Goal: Task Accomplishment & Management: Complete application form

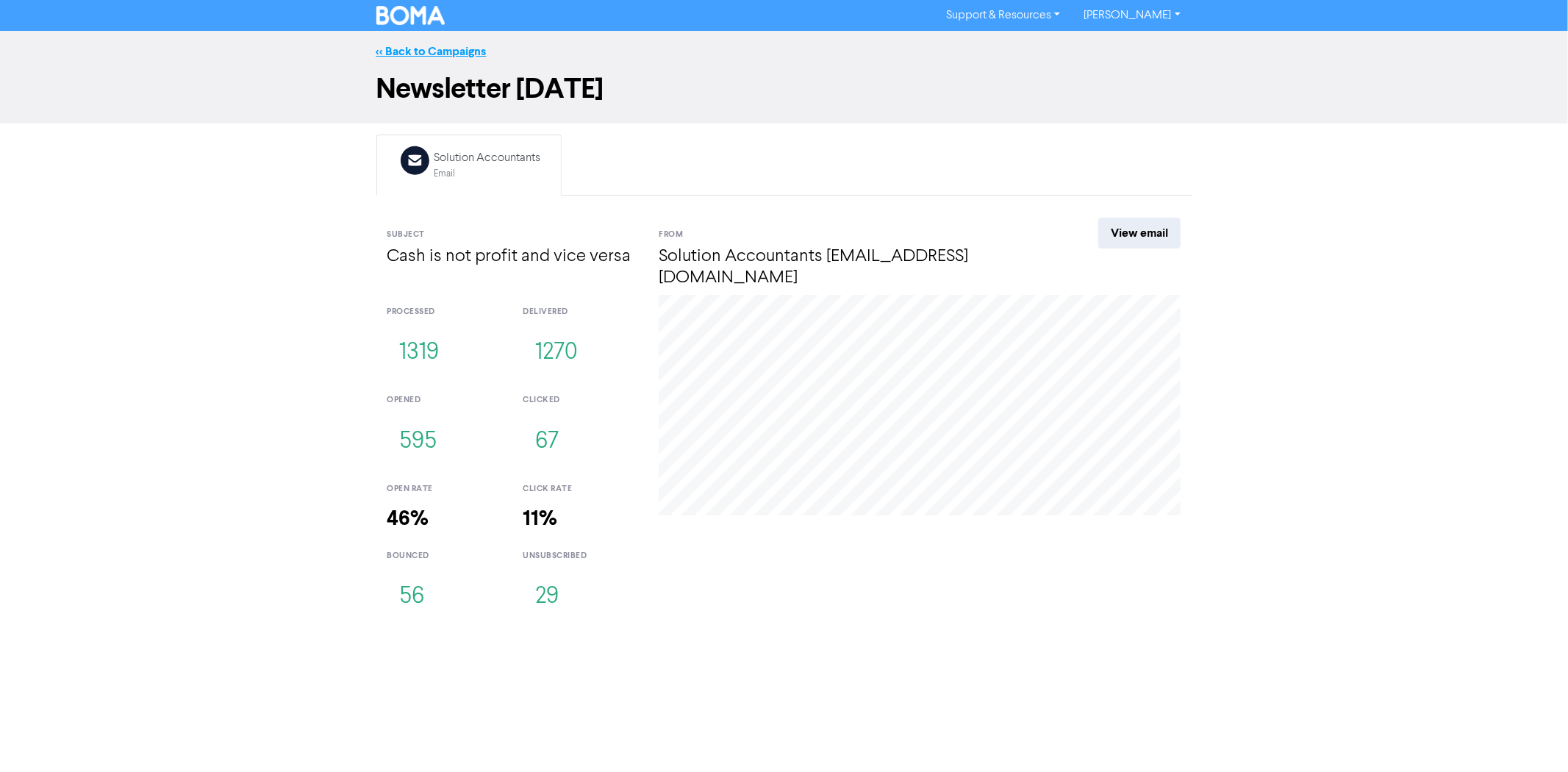
click at [449, 55] on link "<< Back to Campaigns" at bounding box center [431, 52] width 110 height 15
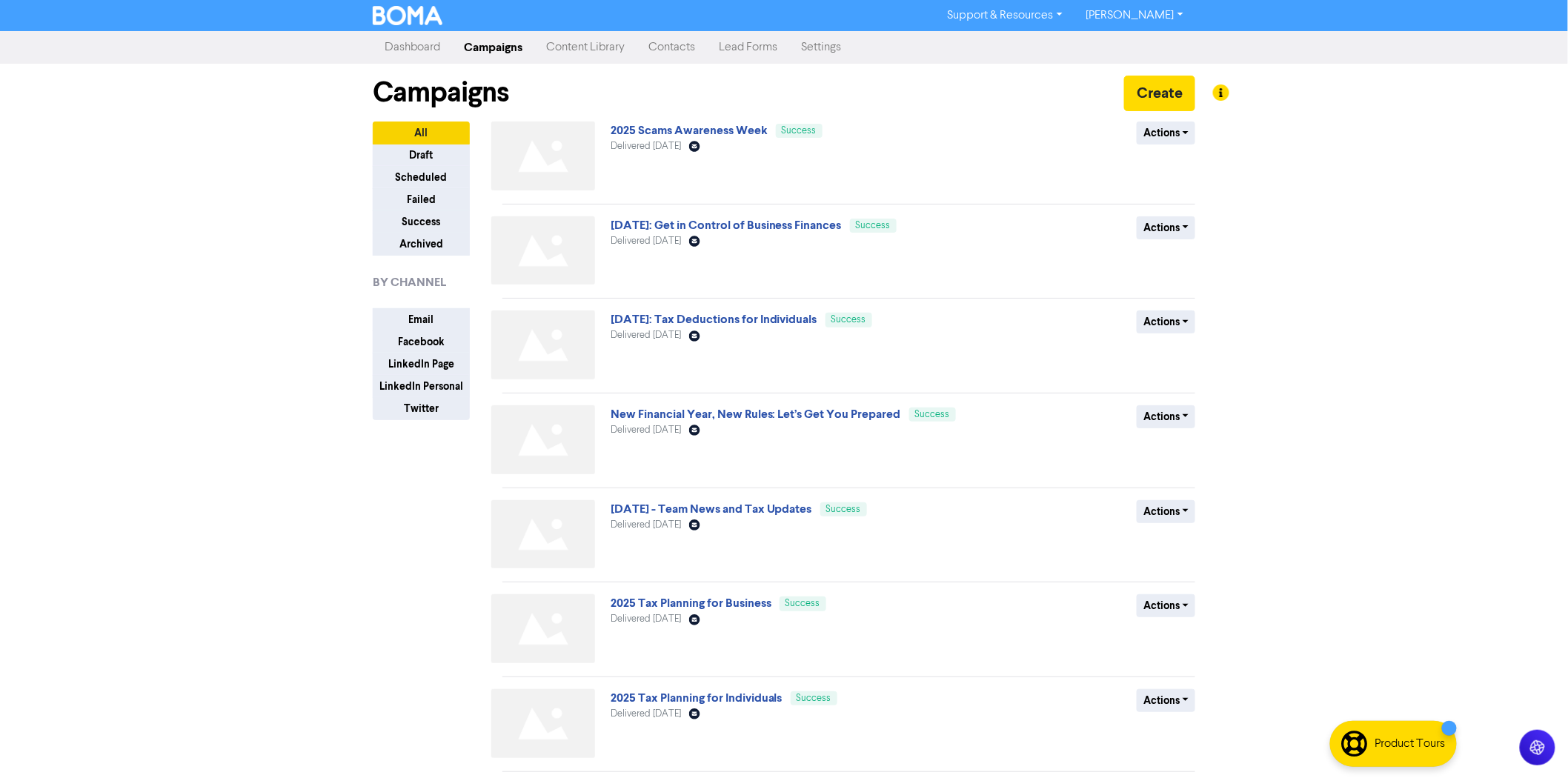
click at [576, 49] on link "Content Library" at bounding box center [585, 47] width 102 height 29
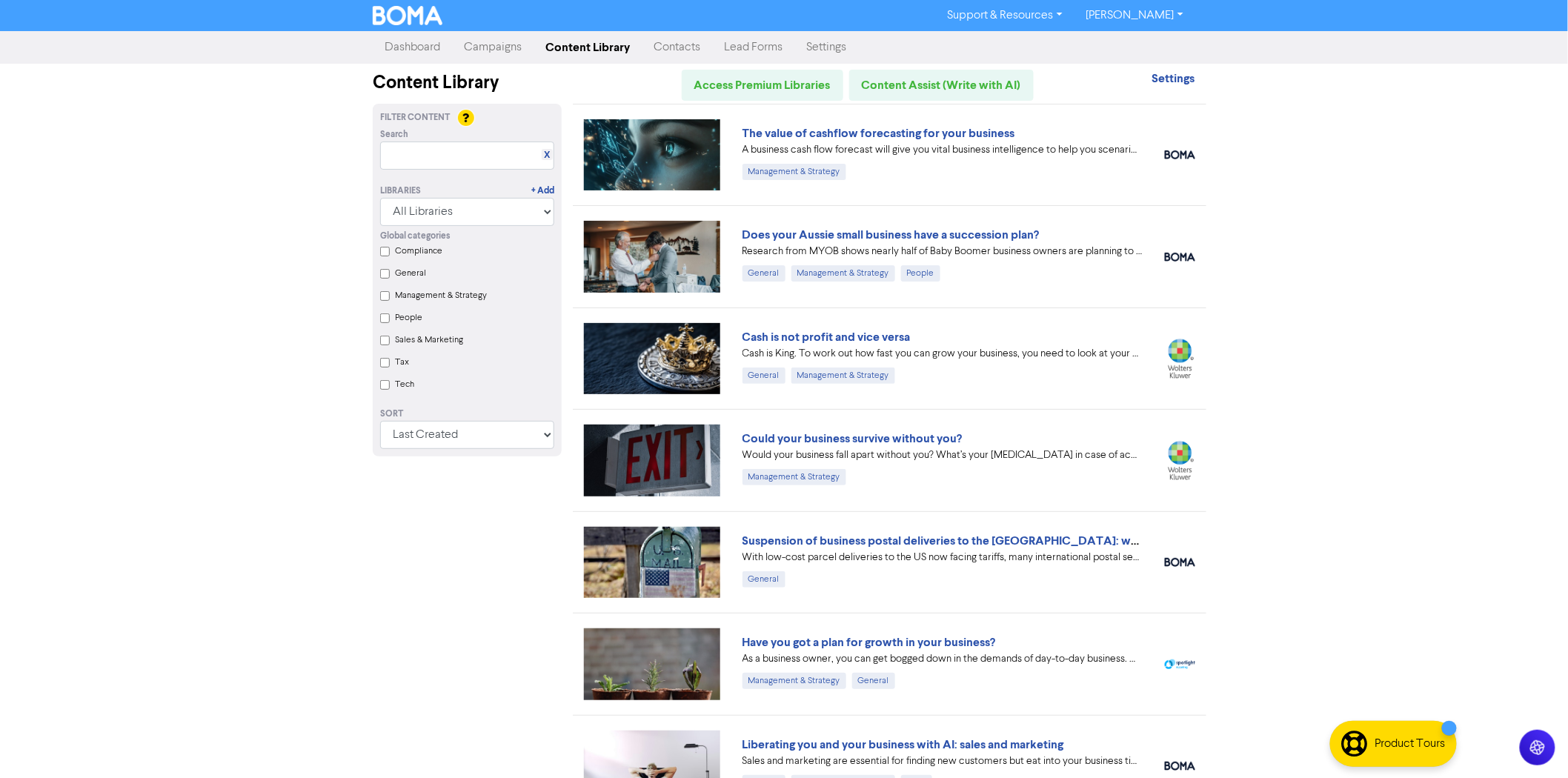
click at [683, 52] on link "Contacts" at bounding box center [676, 47] width 70 height 29
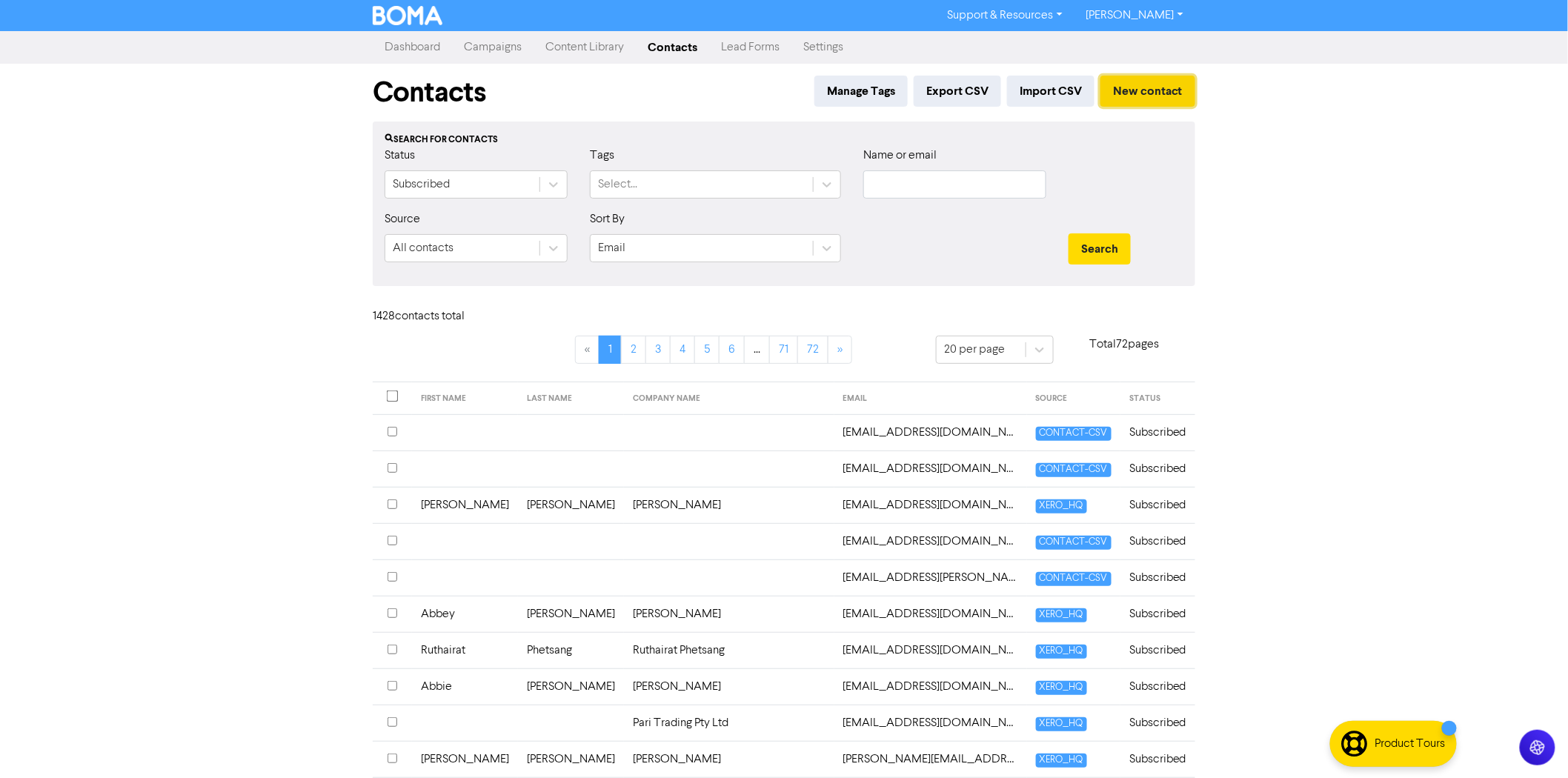
click at [1135, 91] on button "New contact" at bounding box center [1147, 91] width 95 height 31
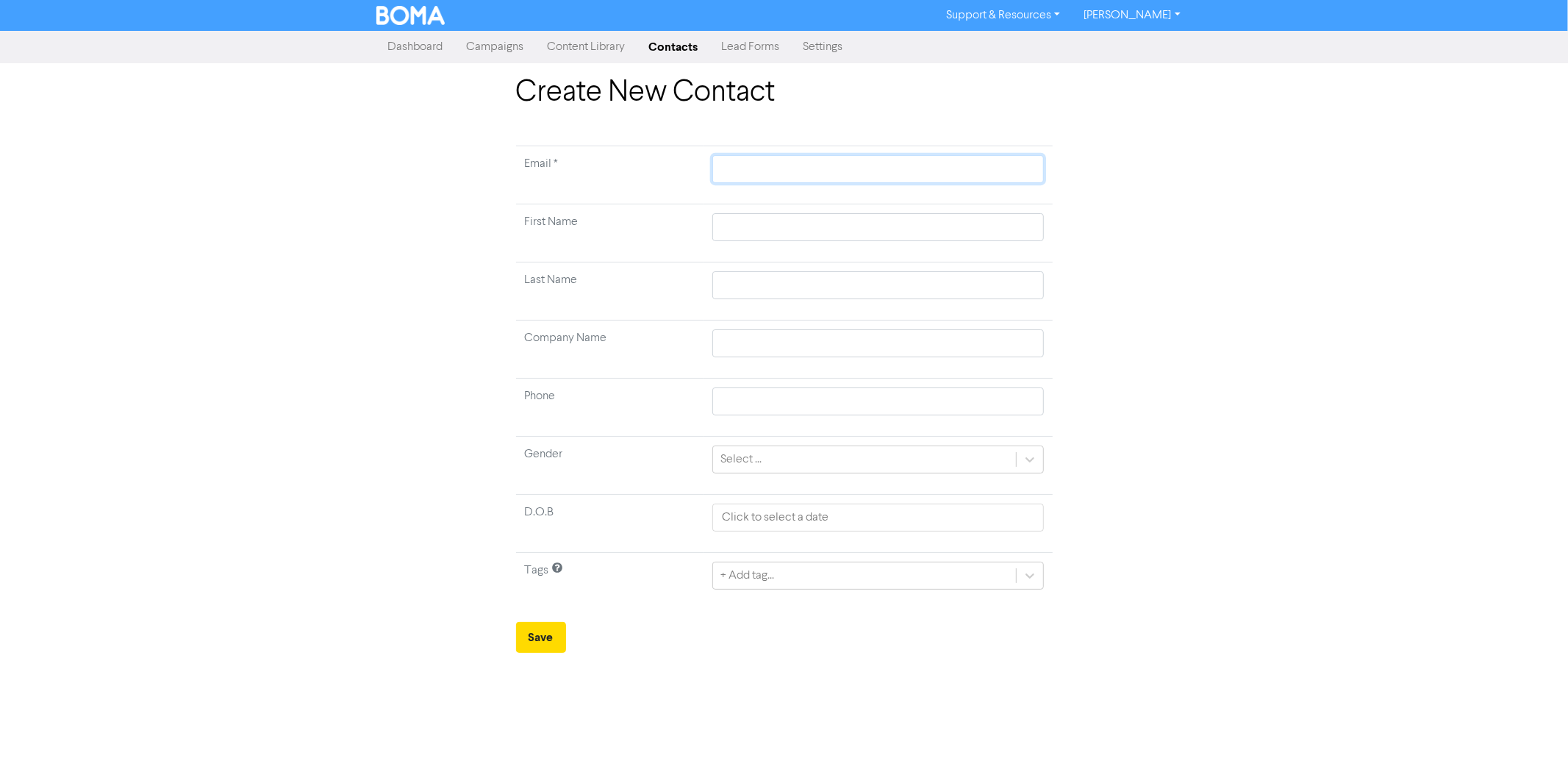
click at [766, 167] on input "text" at bounding box center [877, 169] width 331 height 28
paste input "[PERSON_NAME]"
type input "[PERSON_NAME]"
click at [742, 230] on input "text" at bounding box center [877, 227] width 331 height 28
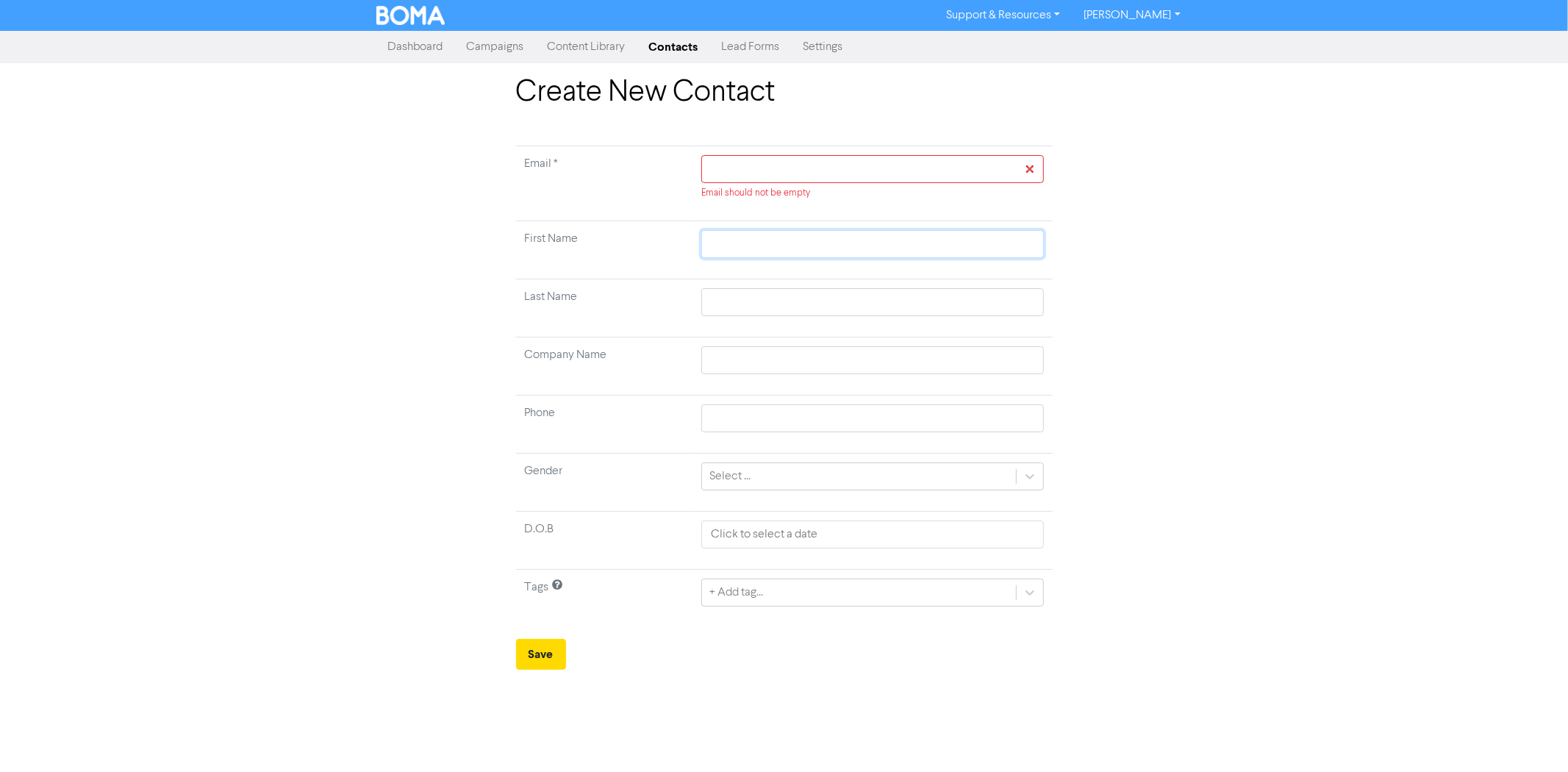
paste input "[PERSON_NAME]"
type input "[PERSON_NAME]"
click at [779, 248] on input "[PERSON_NAME]" at bounding box center [873, 244] width 342 height 28
type input "[PERSON_NAME]"
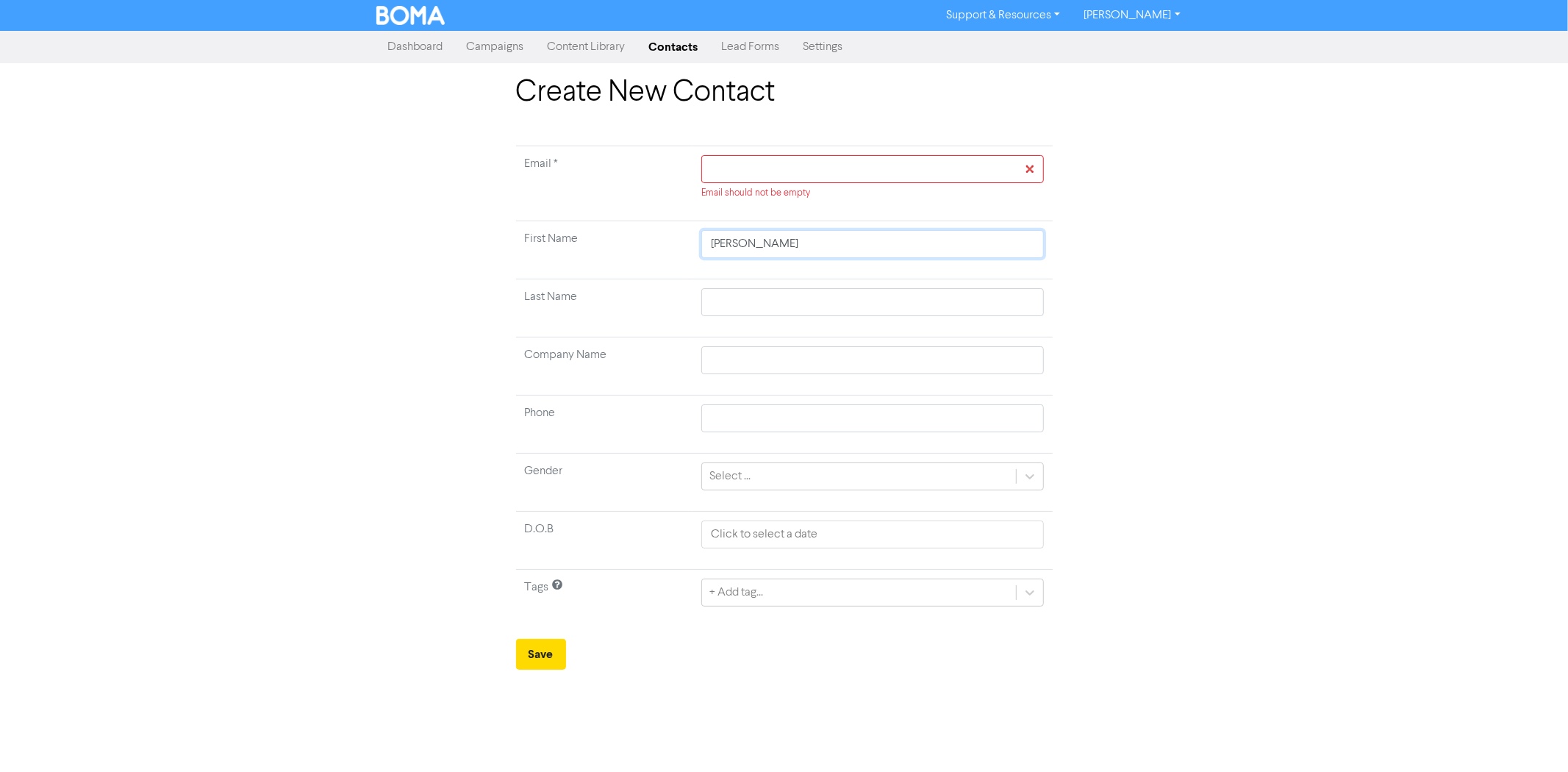
type input "[PERSON_NAME]"
click at [738, 297] on input "text" at bounding box center [873, 302] width 342 height 28
paste input "[PERSON_NAME]"
type input "[PERSON_NAME]"
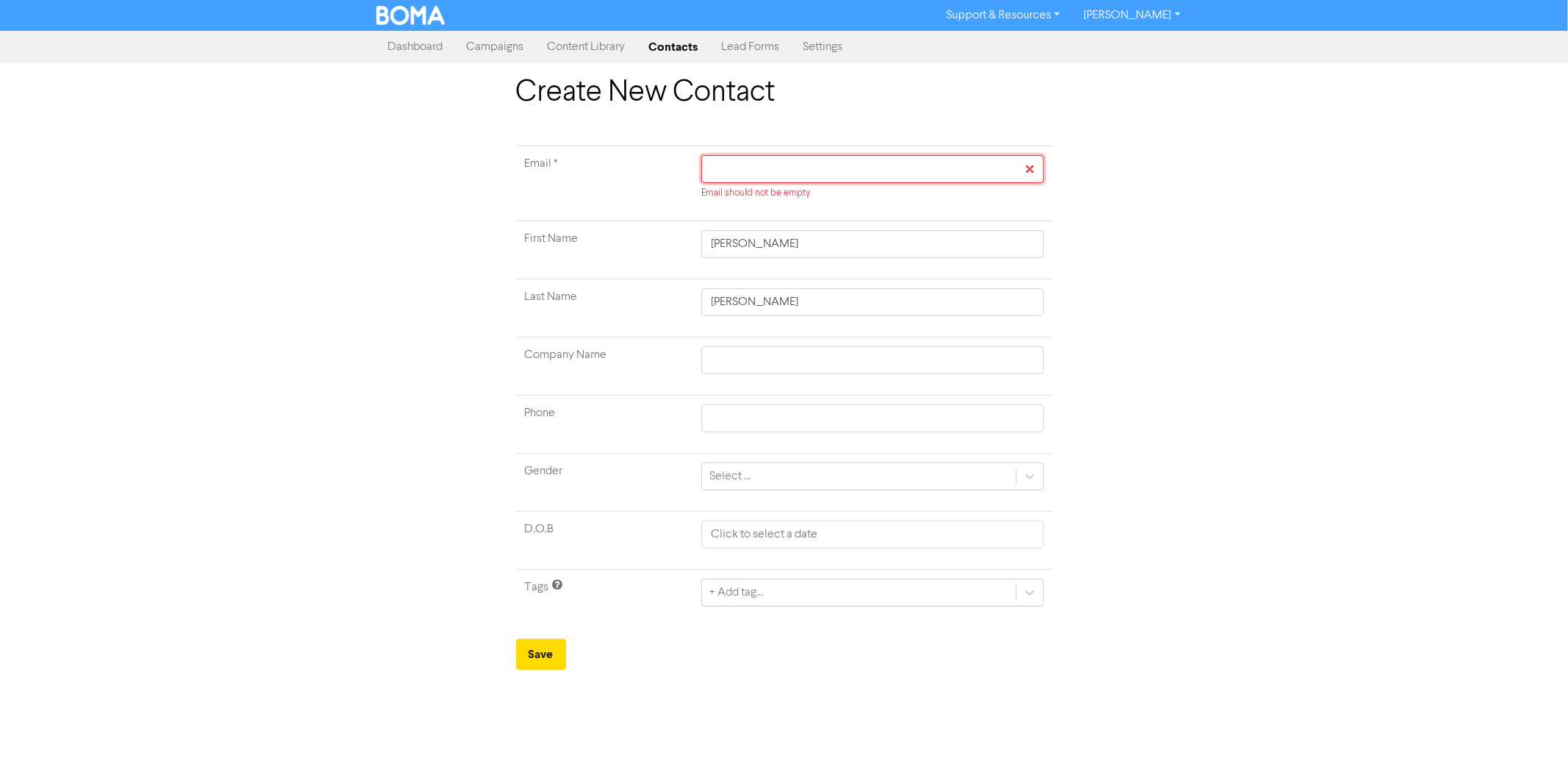
drag, startPoint x: 761, startPoint y: 170, endPoint x: 753, endPoint y: 173, distance: 8.5
click at [761, 170] on input "text" at bounding box center [873, 169] width 342 height 28
click at [749, 184] on div "Email should not be empty" at bounding box center [873, 178] width 342 height 45
click at [764, 167] on input "text" at bounding box center [873, 169] width 342 height 28
paste input "[EMAIL_ADDRESS][DOMAIN_NAME]"
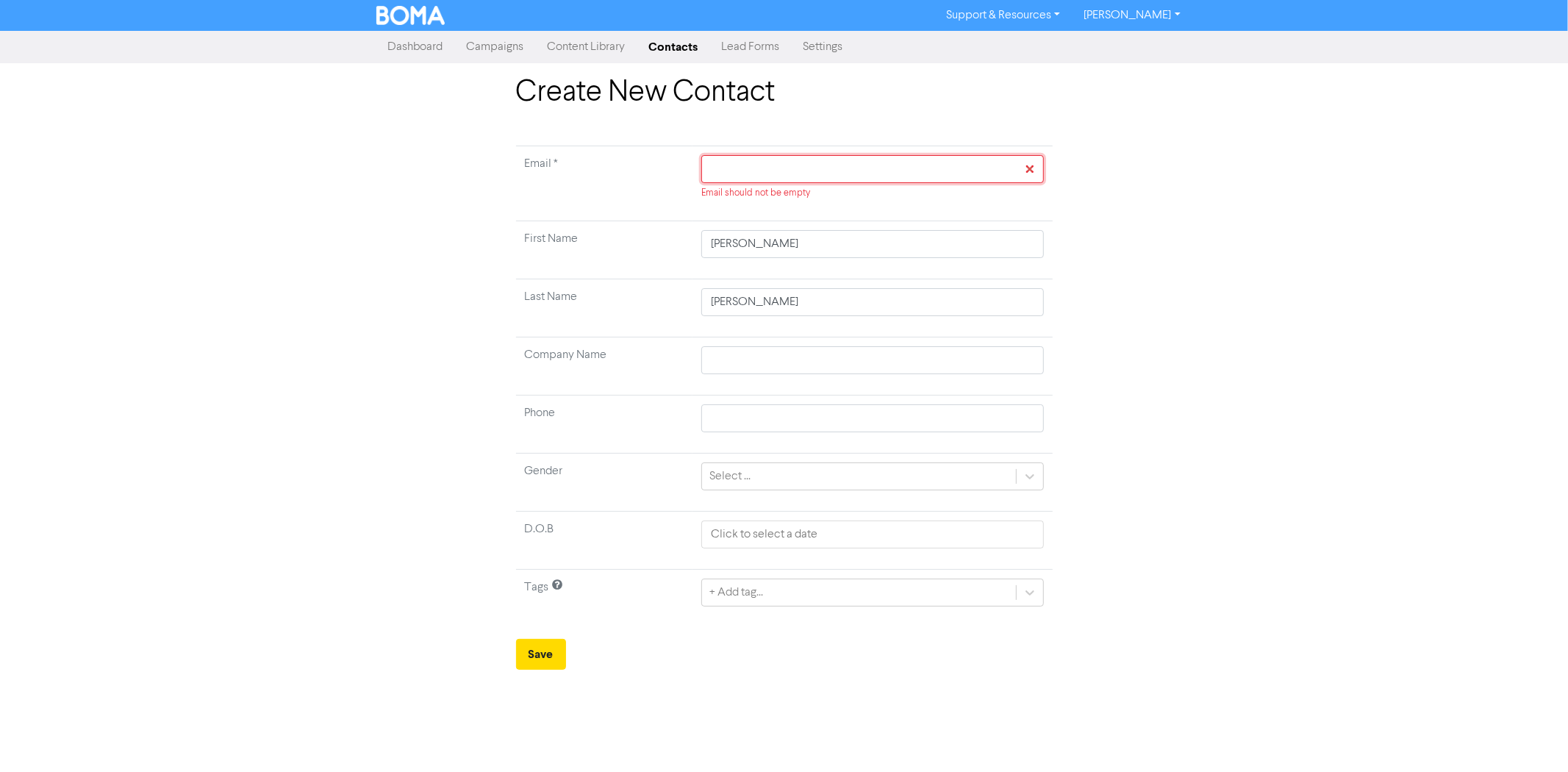
type input "[EMAIL_ADDRESS][DOMAIN_NAME]"
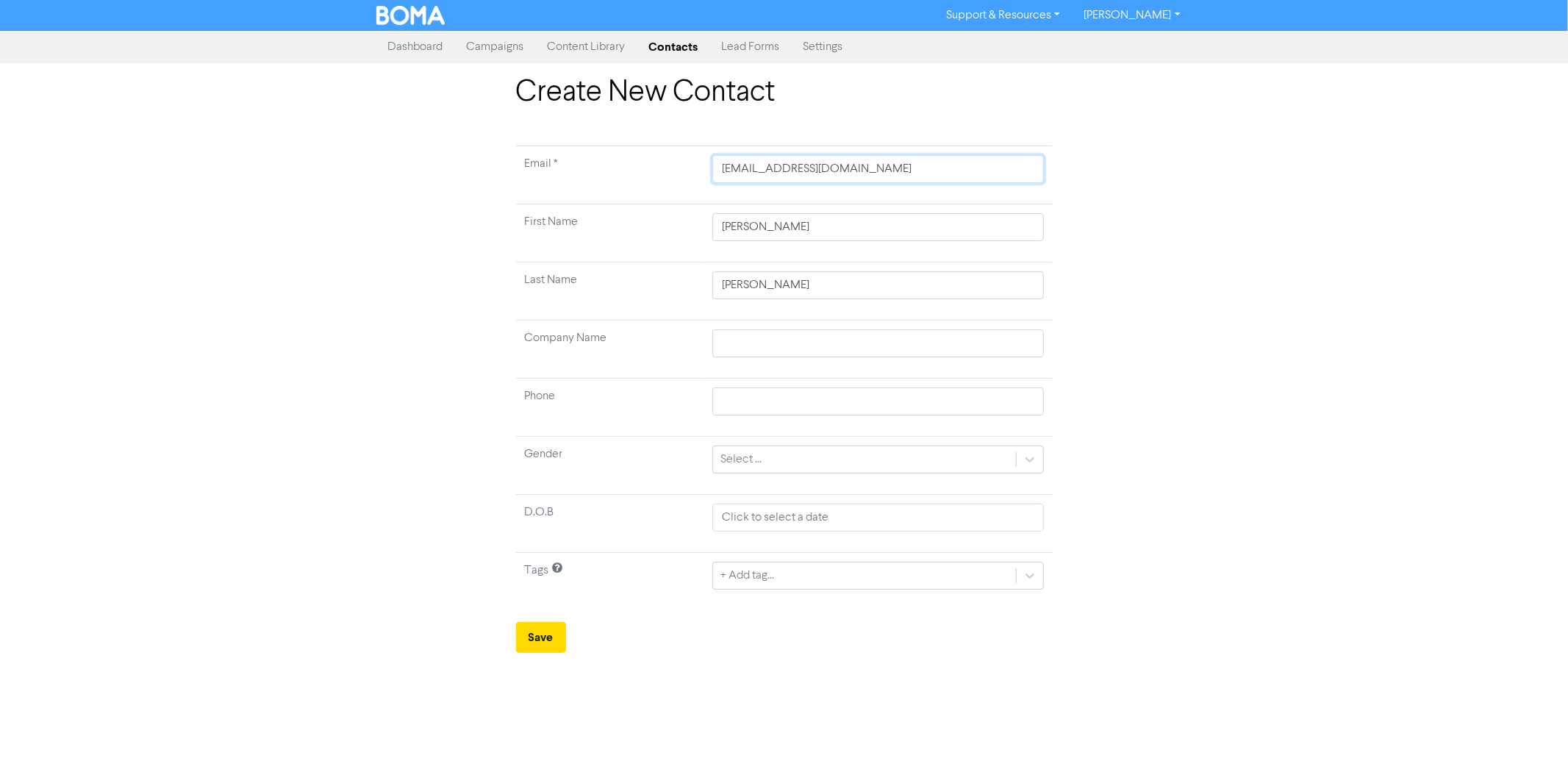
type input "[EMAIL_ADDRESS][DOMAIN_NAME]"
click at [738, 339] on input "text" at bounding box center [877, 343] width 331 height 28
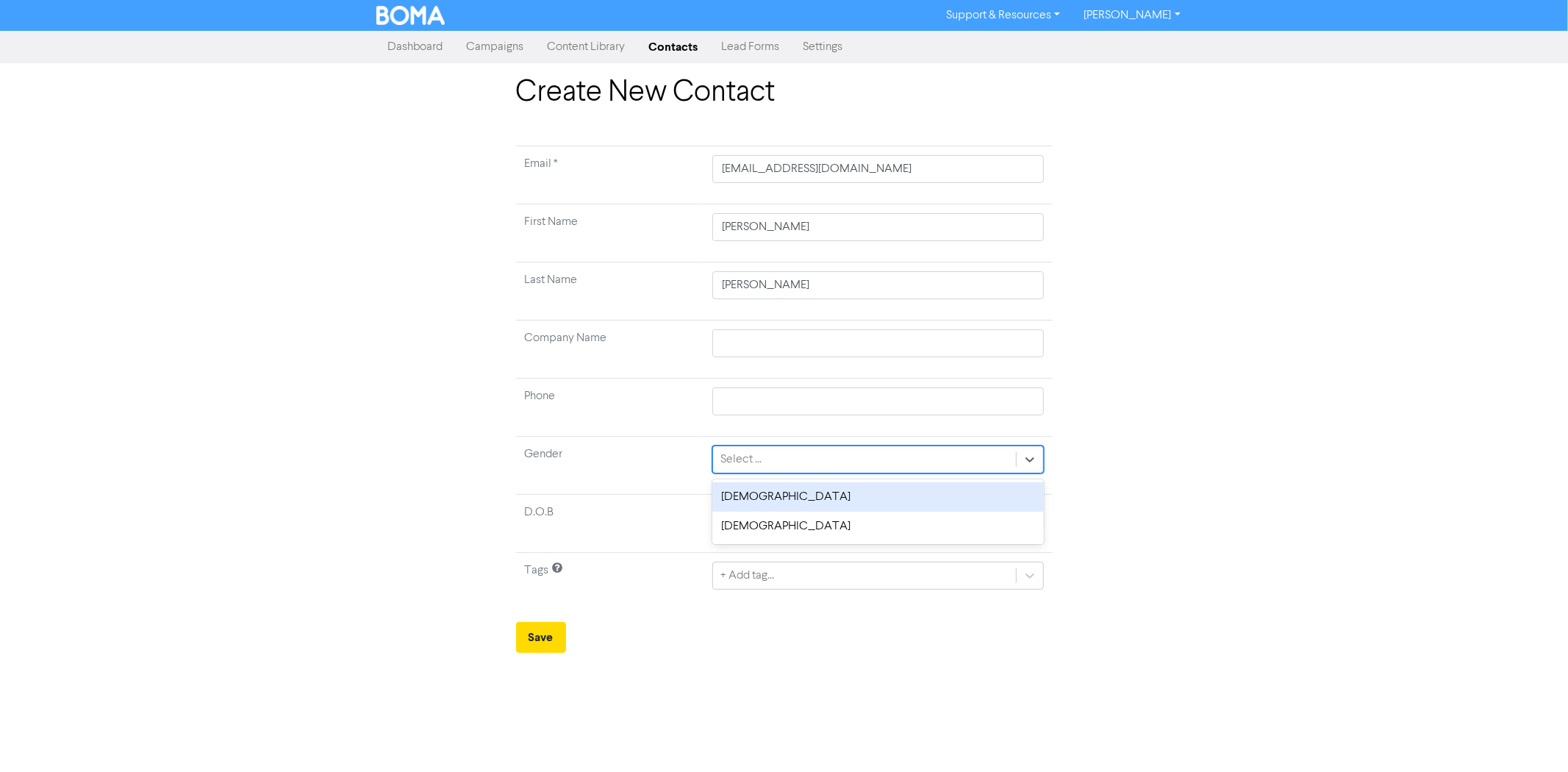
click at [782, 456] on div "Select ..." at bounding box center [864, 459] width 302 height 26
click at [759, 497] on div "[DEMOGRAPHIC_DATA]" at bounding box center [877, 497] width 331 height 29
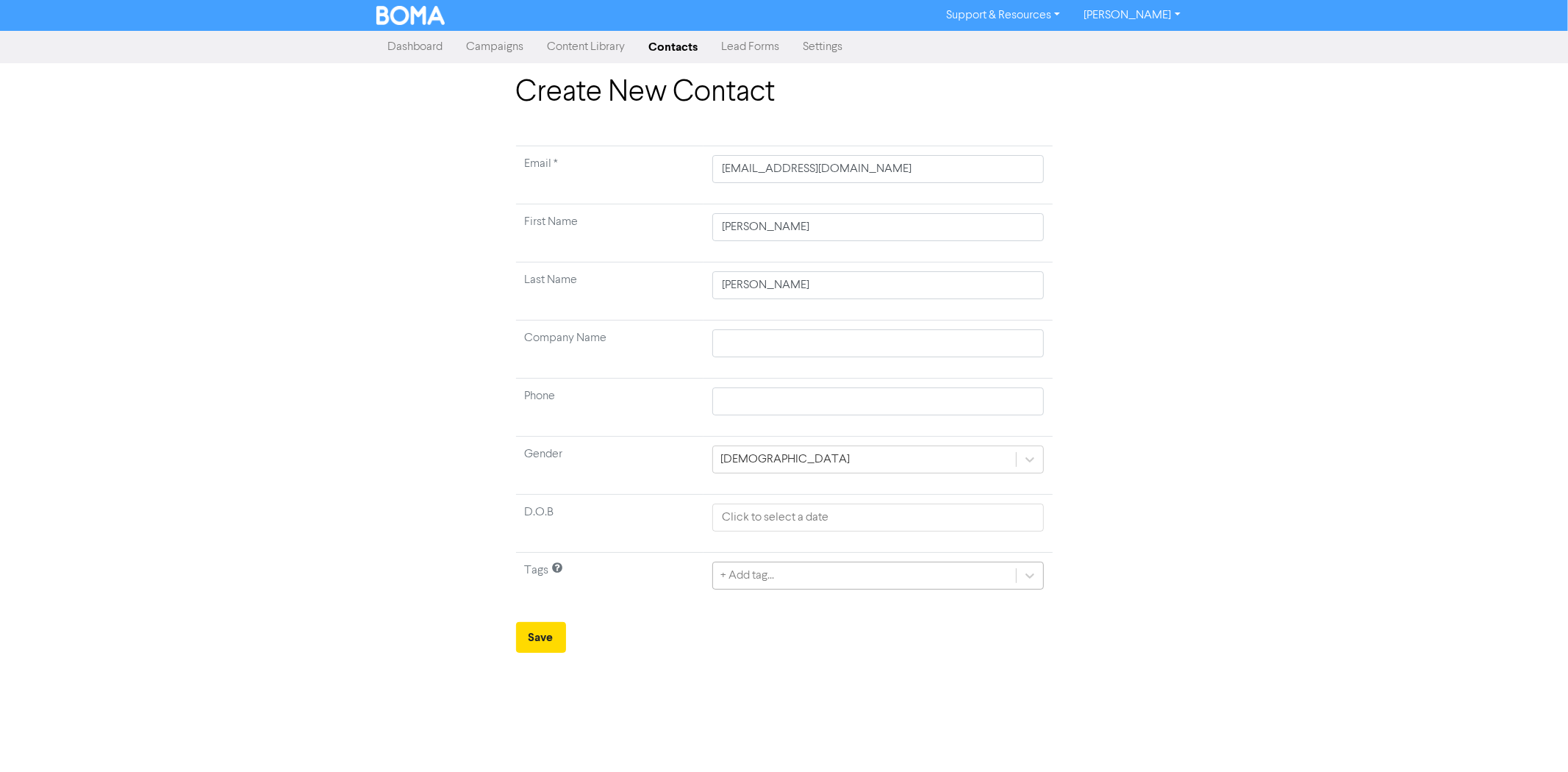
click at [828, 573] on div "+ Add tag..." at bounding box center [864, 575] width 302 height 26
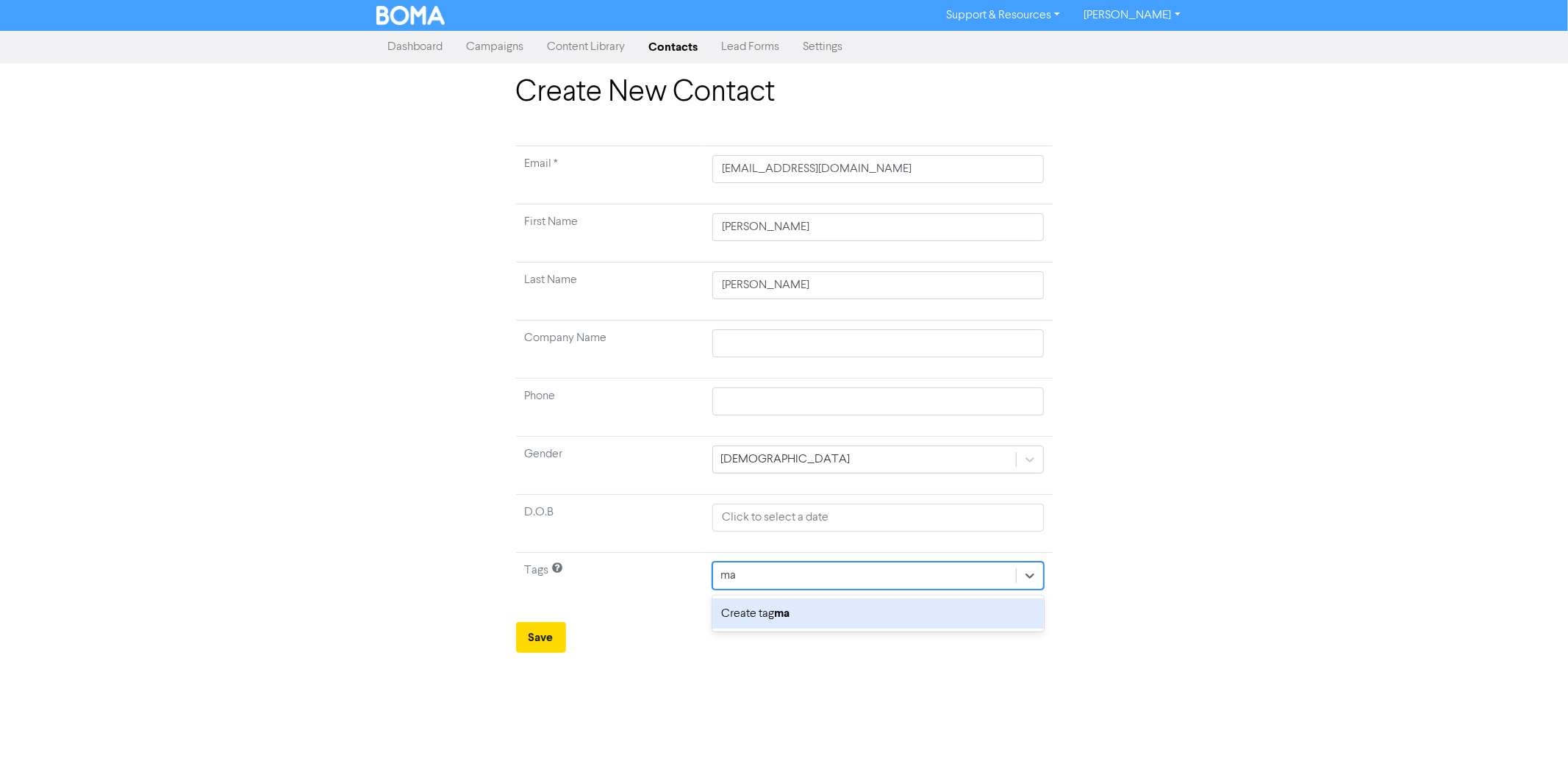
type input "m"
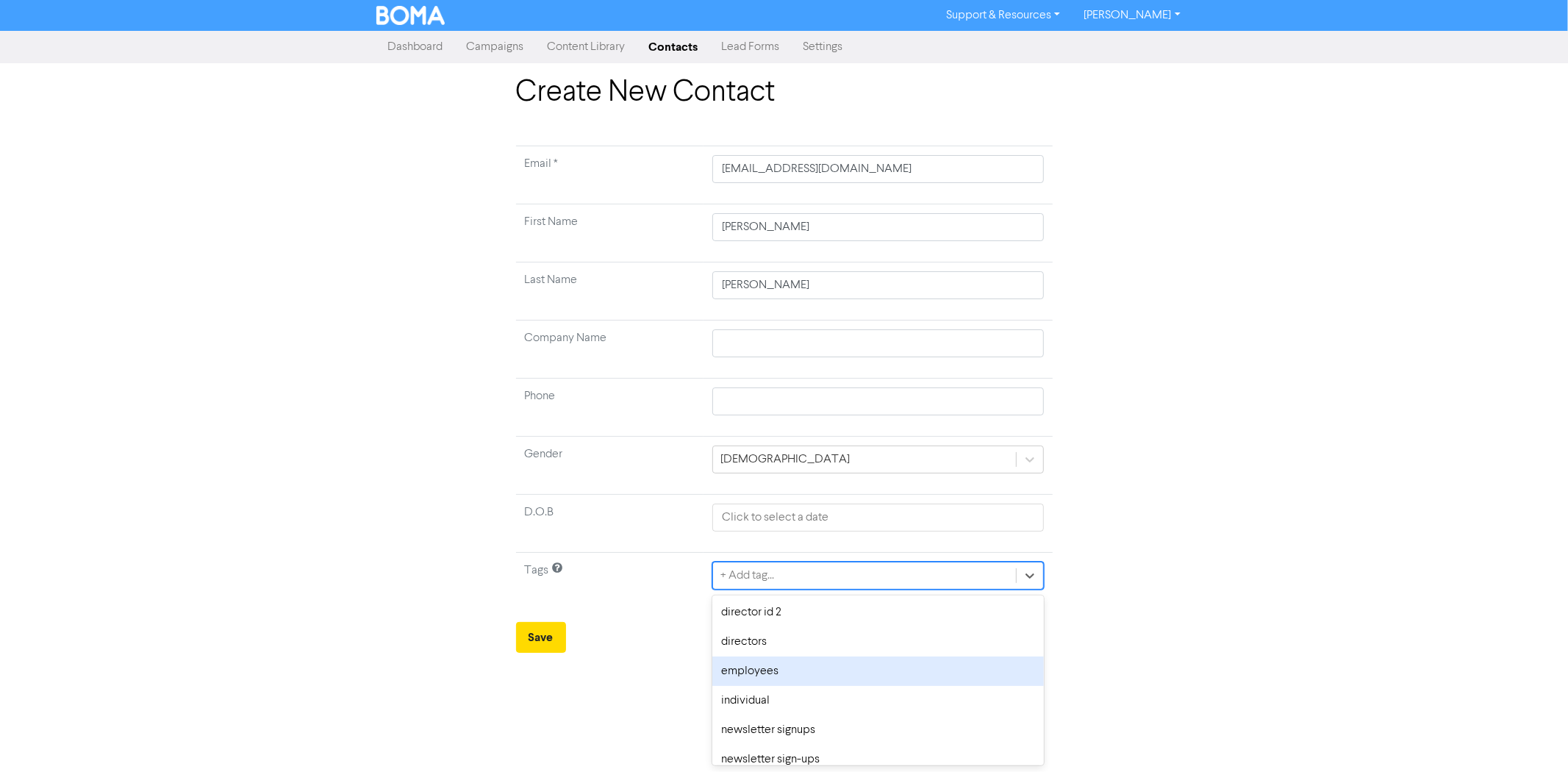
scroll to position [365, 0]
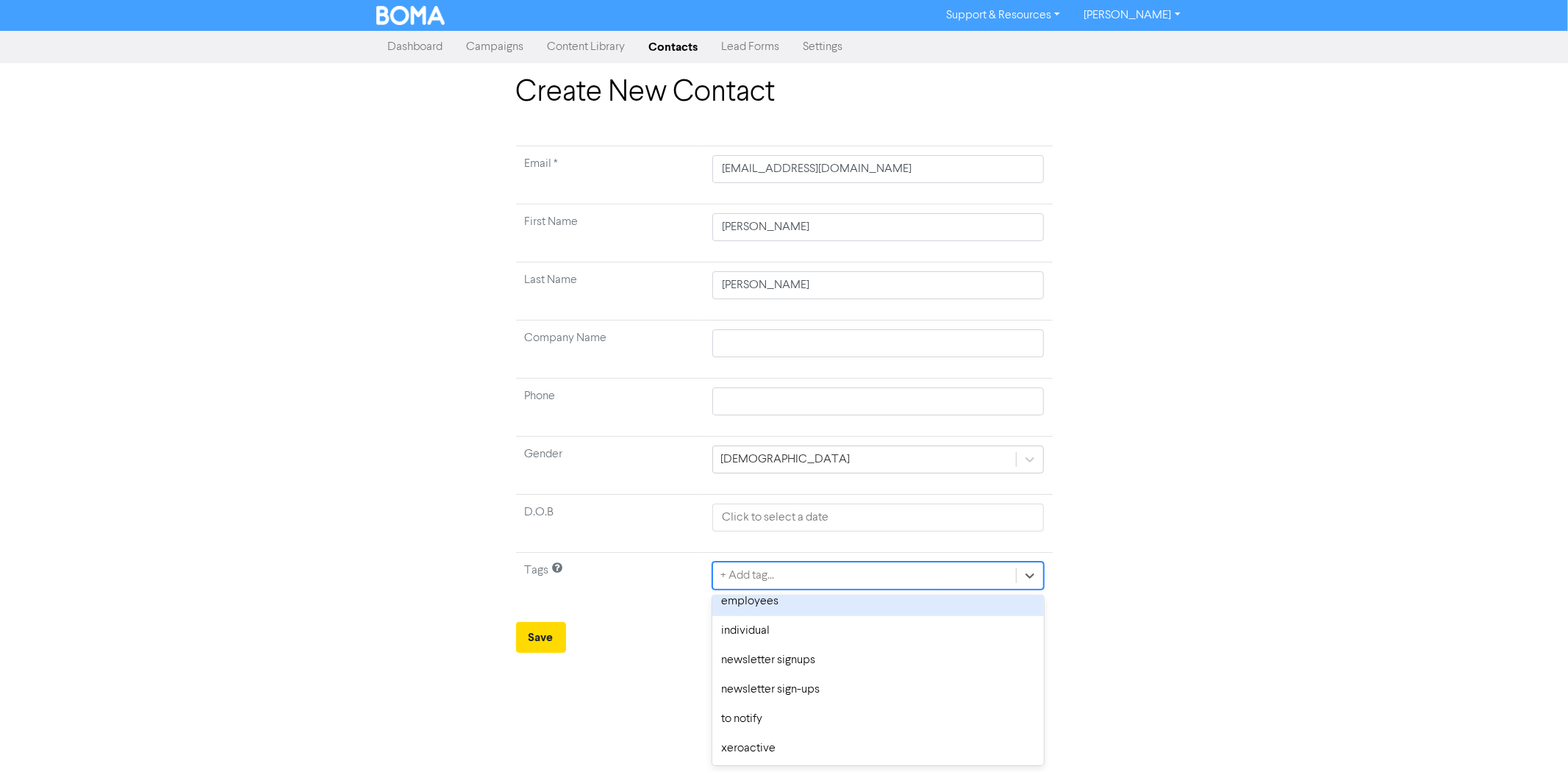
click at [752, 634] on div "individual" at bounding box center [877, 630] width 331 height 29
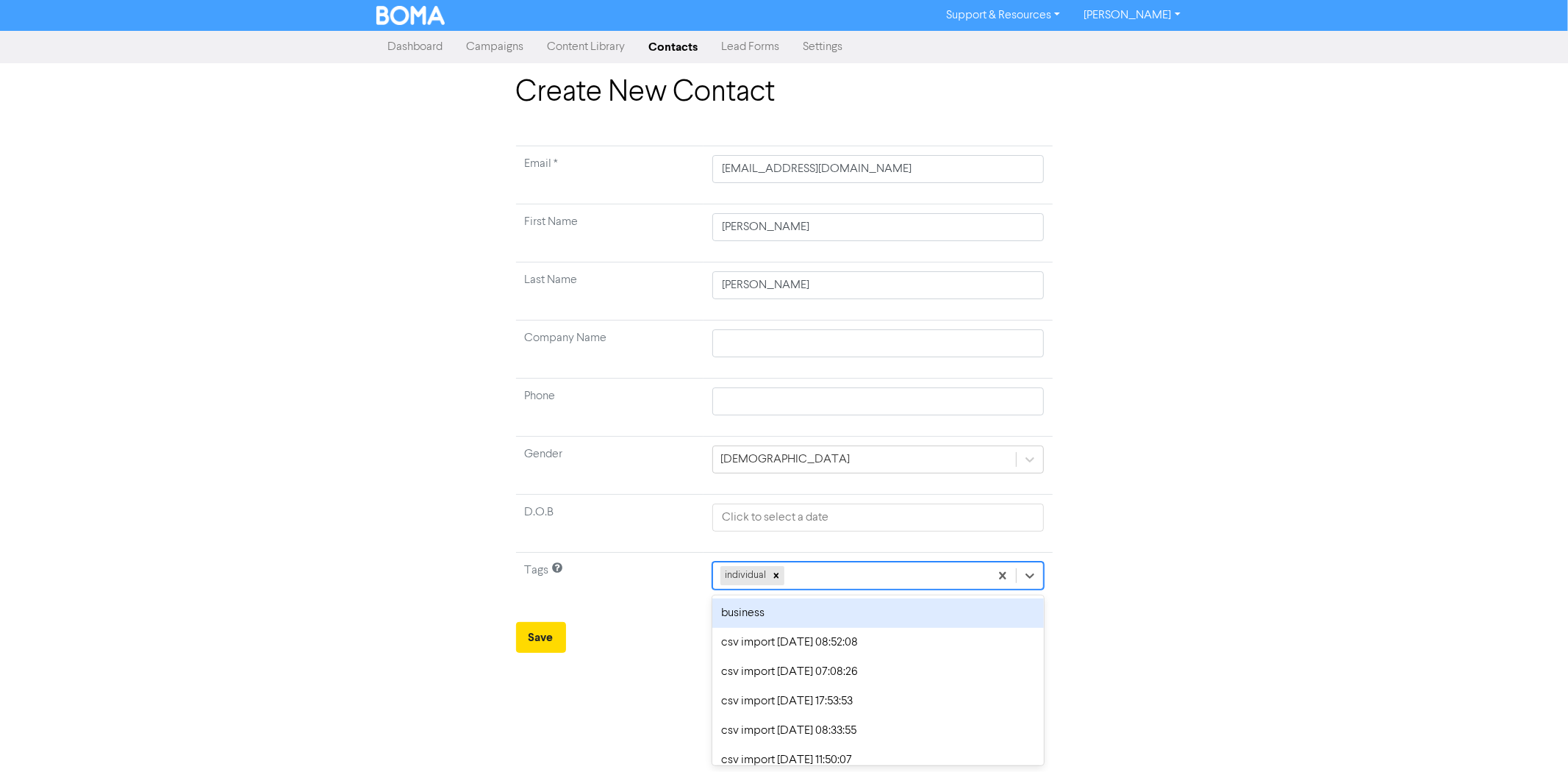
click at [876, 577] on div "individual" at bounding box center [850, 575] width 275 height 26
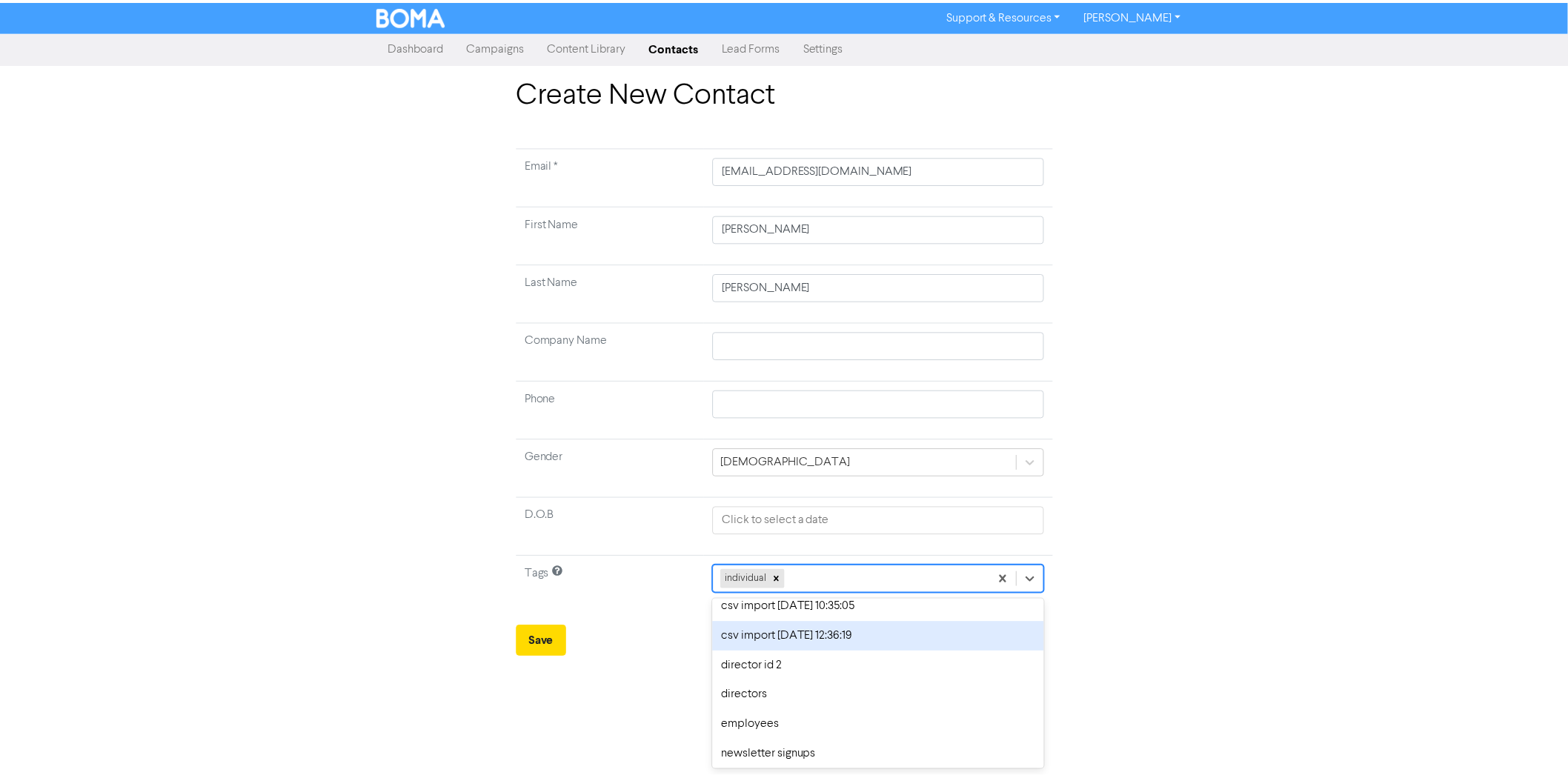
scroll to position [338, 0]
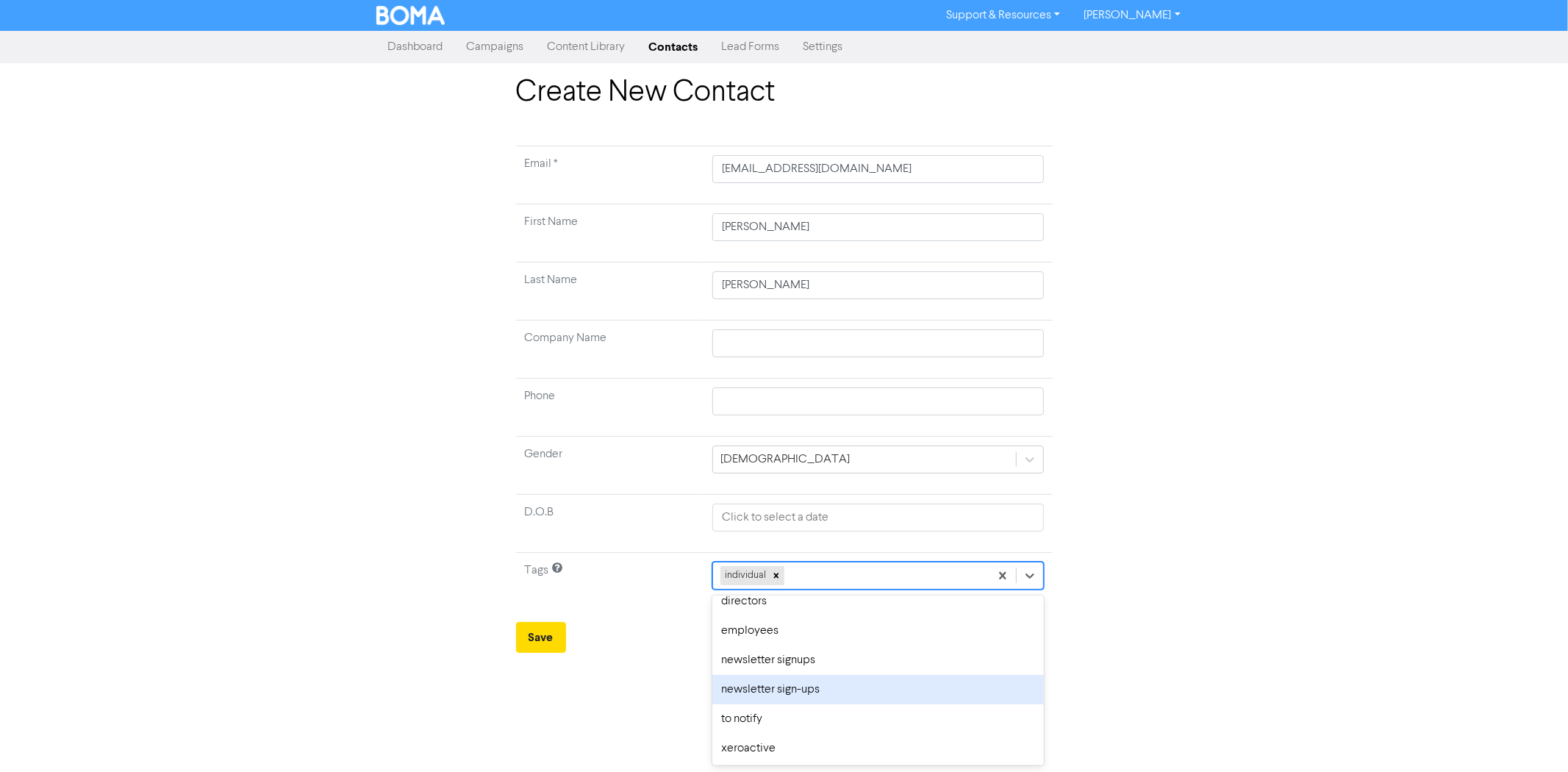
click at [649, 608] on td "Tags" at bounding box center [610, 581] width 188 height 58
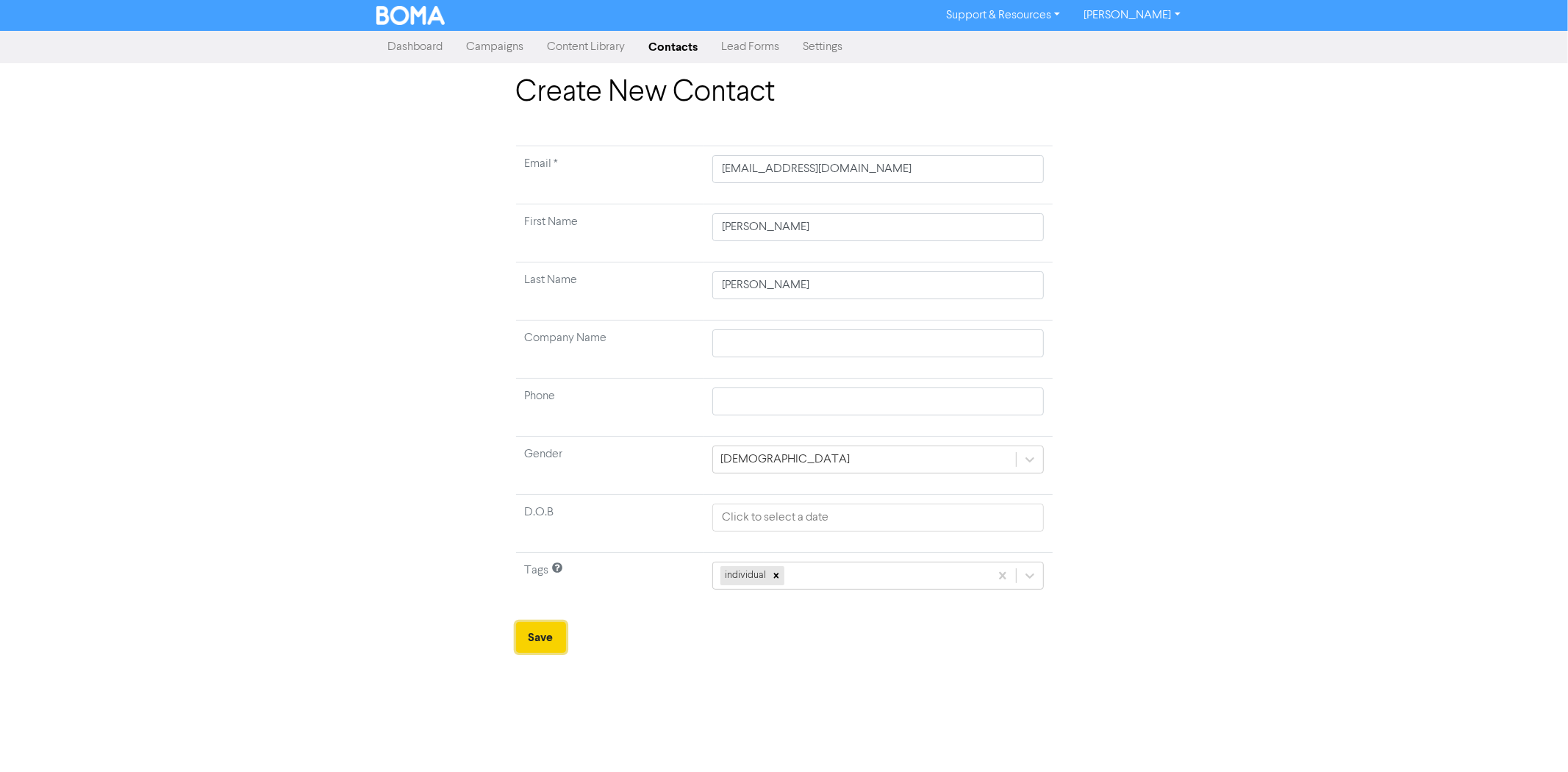
click at [548, 635] on button "Save" at bounding box center [541, 637] width 50 height 31
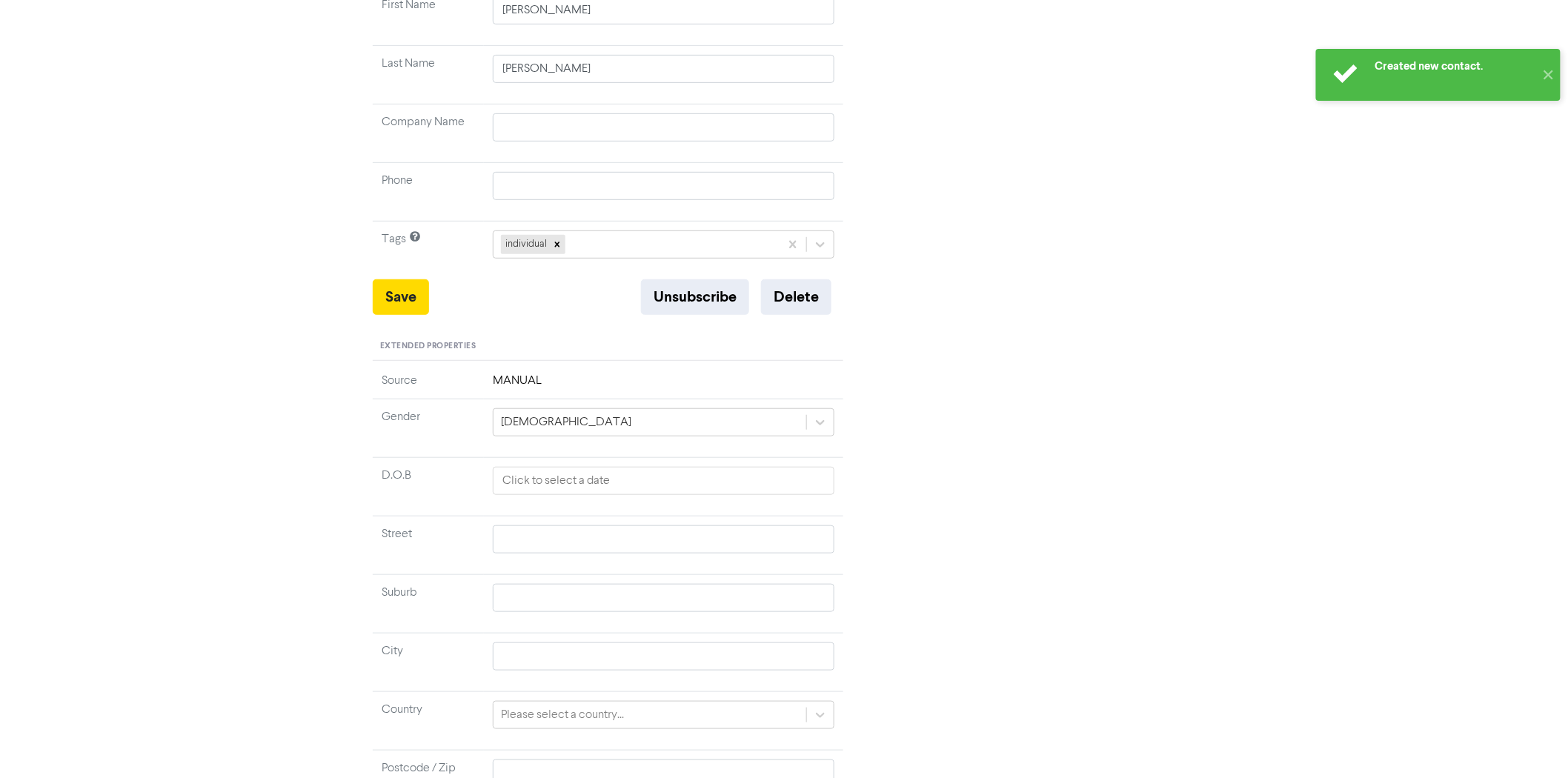
scroll to position [361, 0]
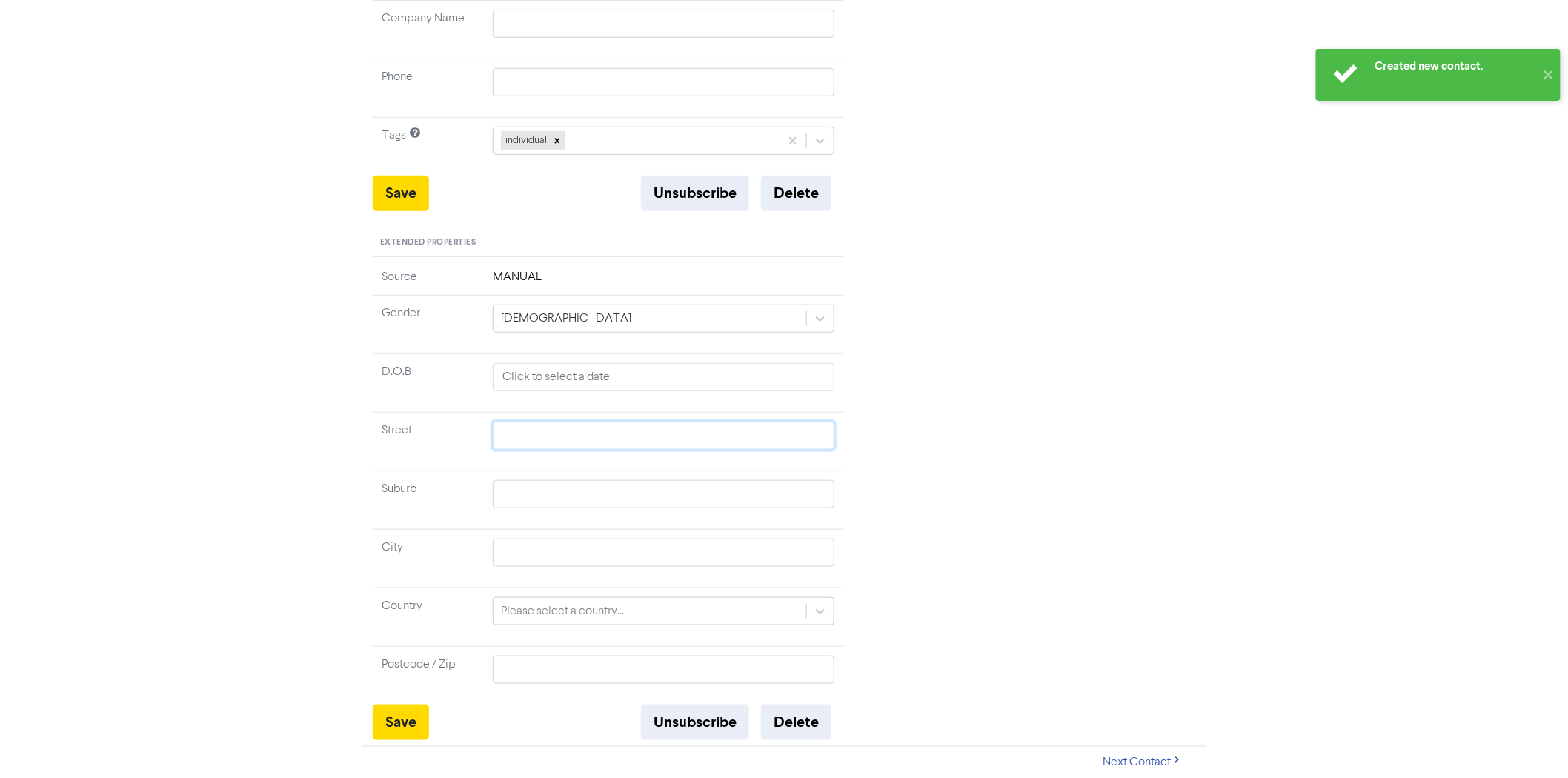
click at [548, 442] on input "text" at bounding box center [663, 435] width 342 height 28
click at [549, 427] on input "text" at bounding box center [663, 435] width 342 height 28
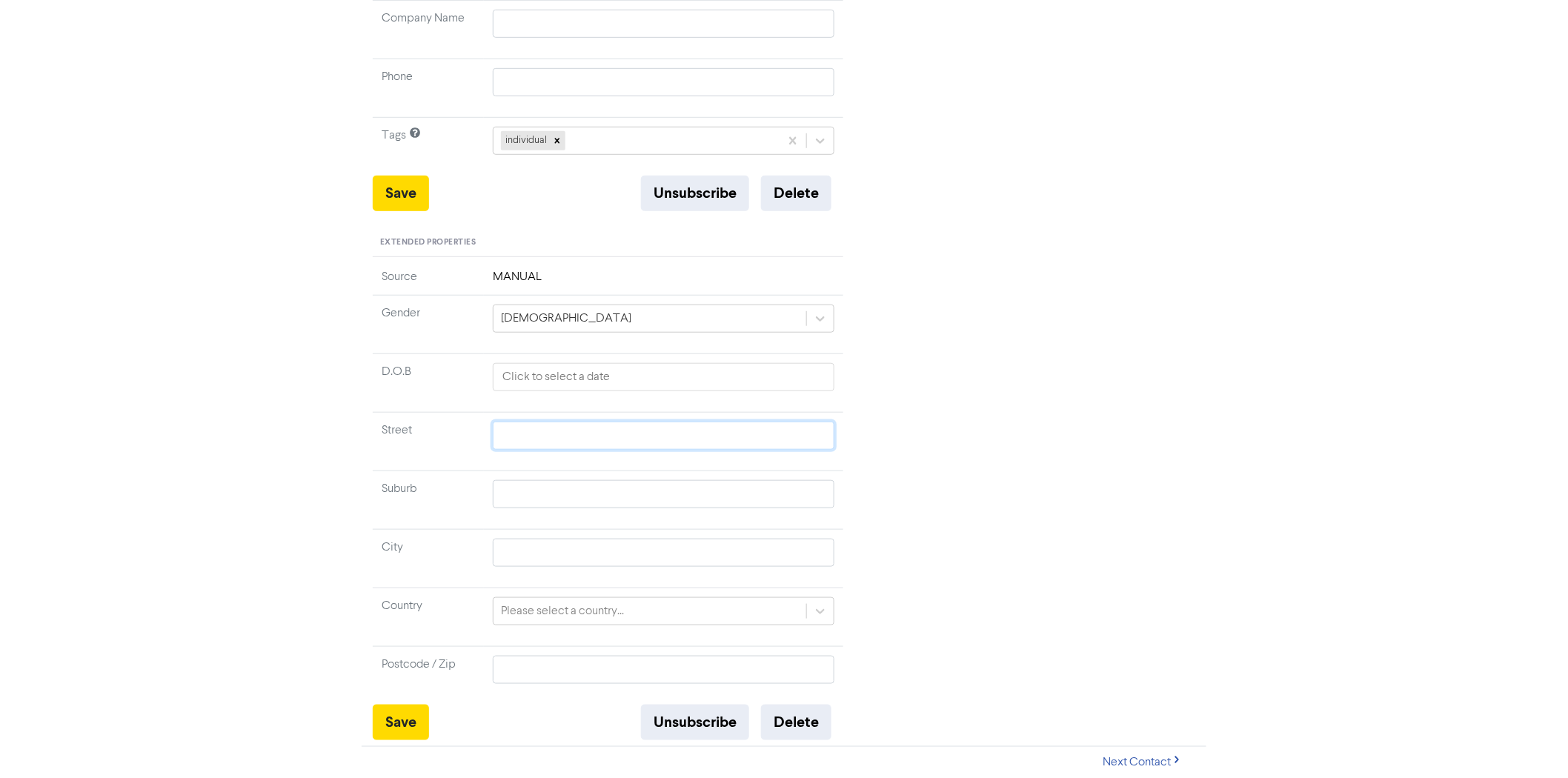
paste input "[STREET_ADDRESS]"
type input "[STREET_ADDRESS]"
click at [516, 486] on input "text" at bounding box center [663, 494] width 342 height 28
click at [506, 493] on input "text" at bounding box center [663, 494] width 342 height 28
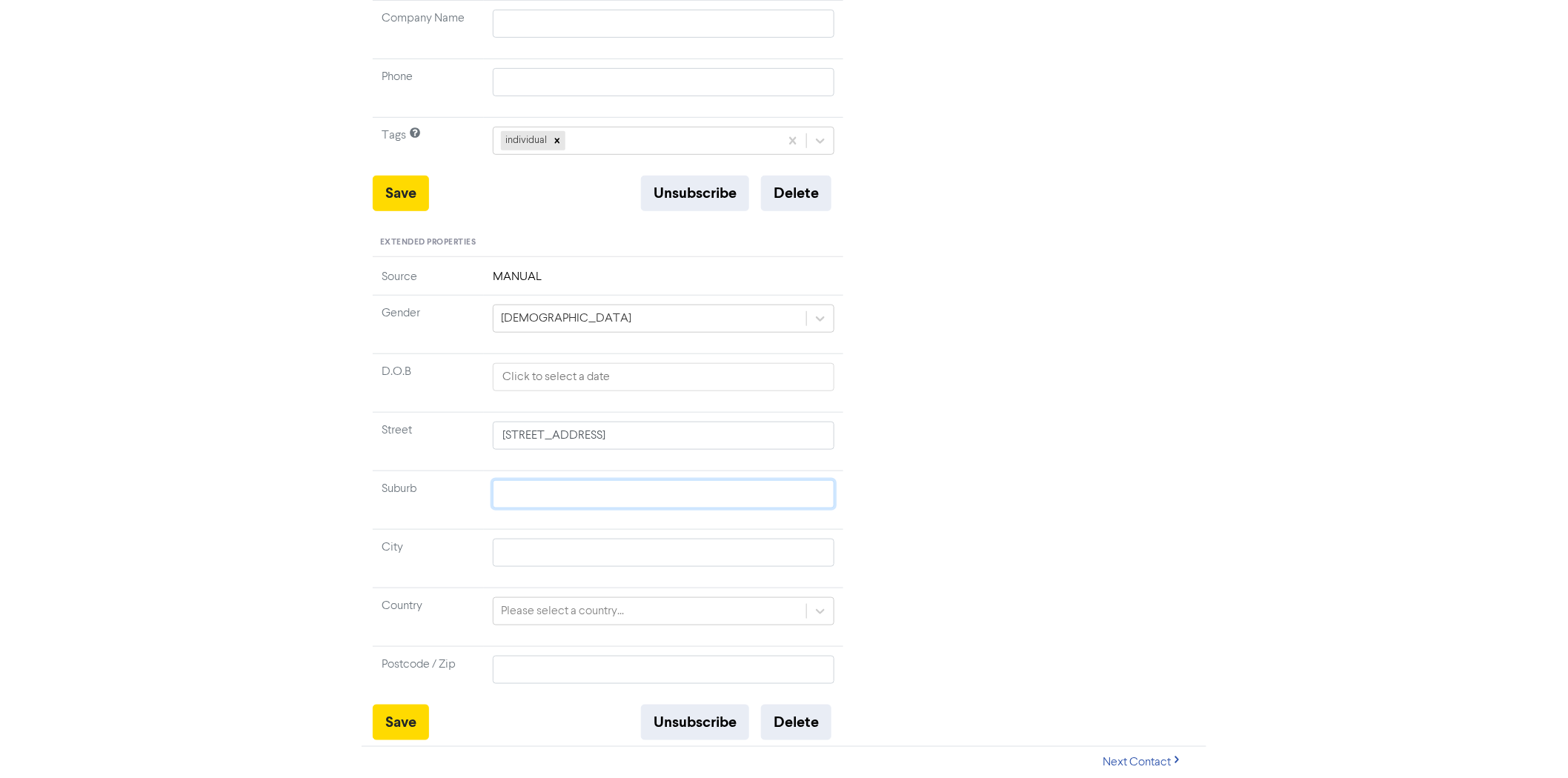
paste input "[GEOGRAPHIC_DATA]"
type input "[GEOGRAPHIC_DATA]"
click at [633, 553] on input "text" at bounding box center [663, 552] width 342 height 28
type input "QLD"
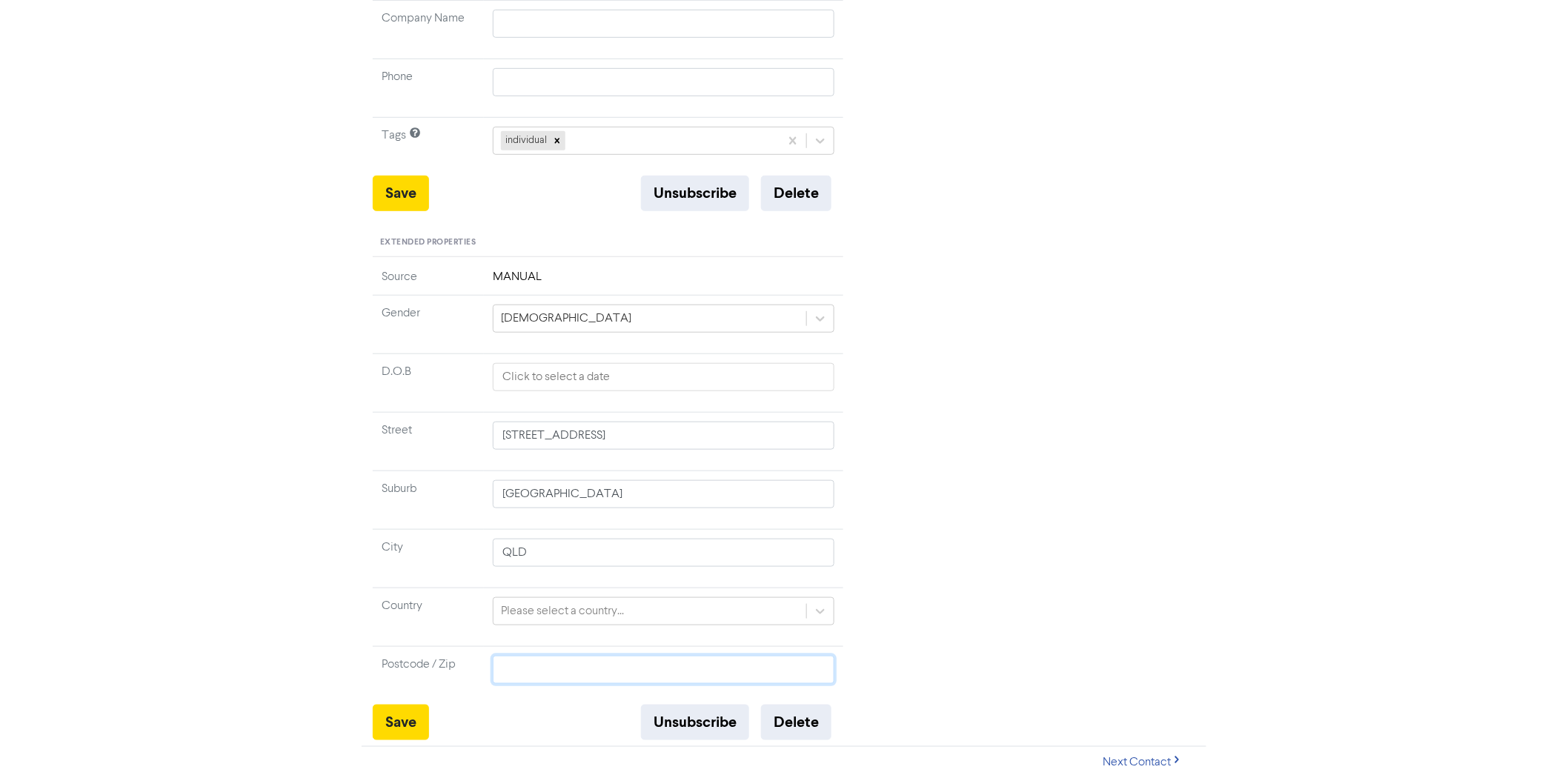
click at [517, 665] on input "text" at bounding box center [663, 669] width 342 height 28
type input "4"
type input "41"
type input "412"
type input "4123"
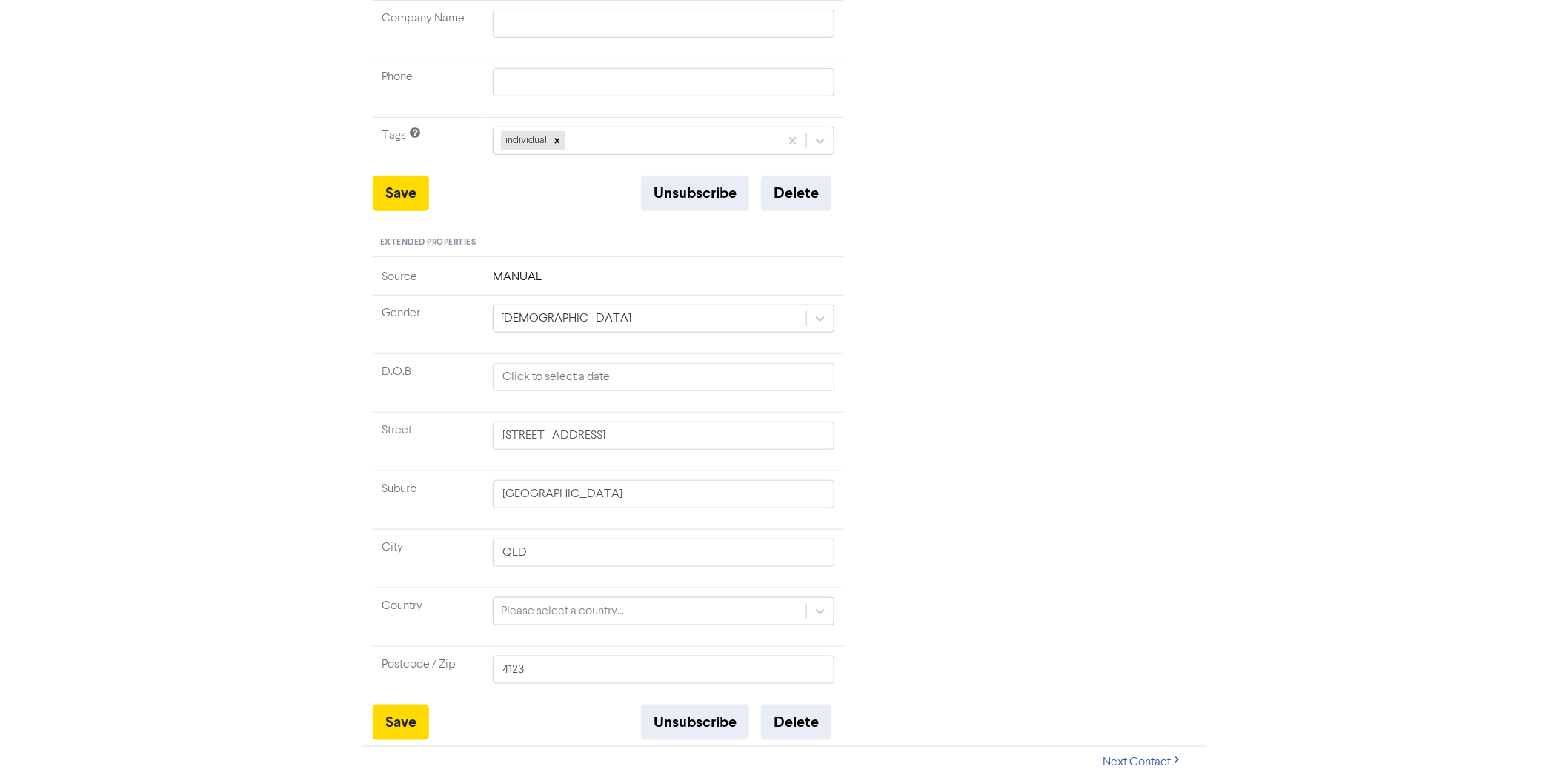
click at [554, 609] on div "Please select a country..." at bounding box center [663, 611] width 342 height 28
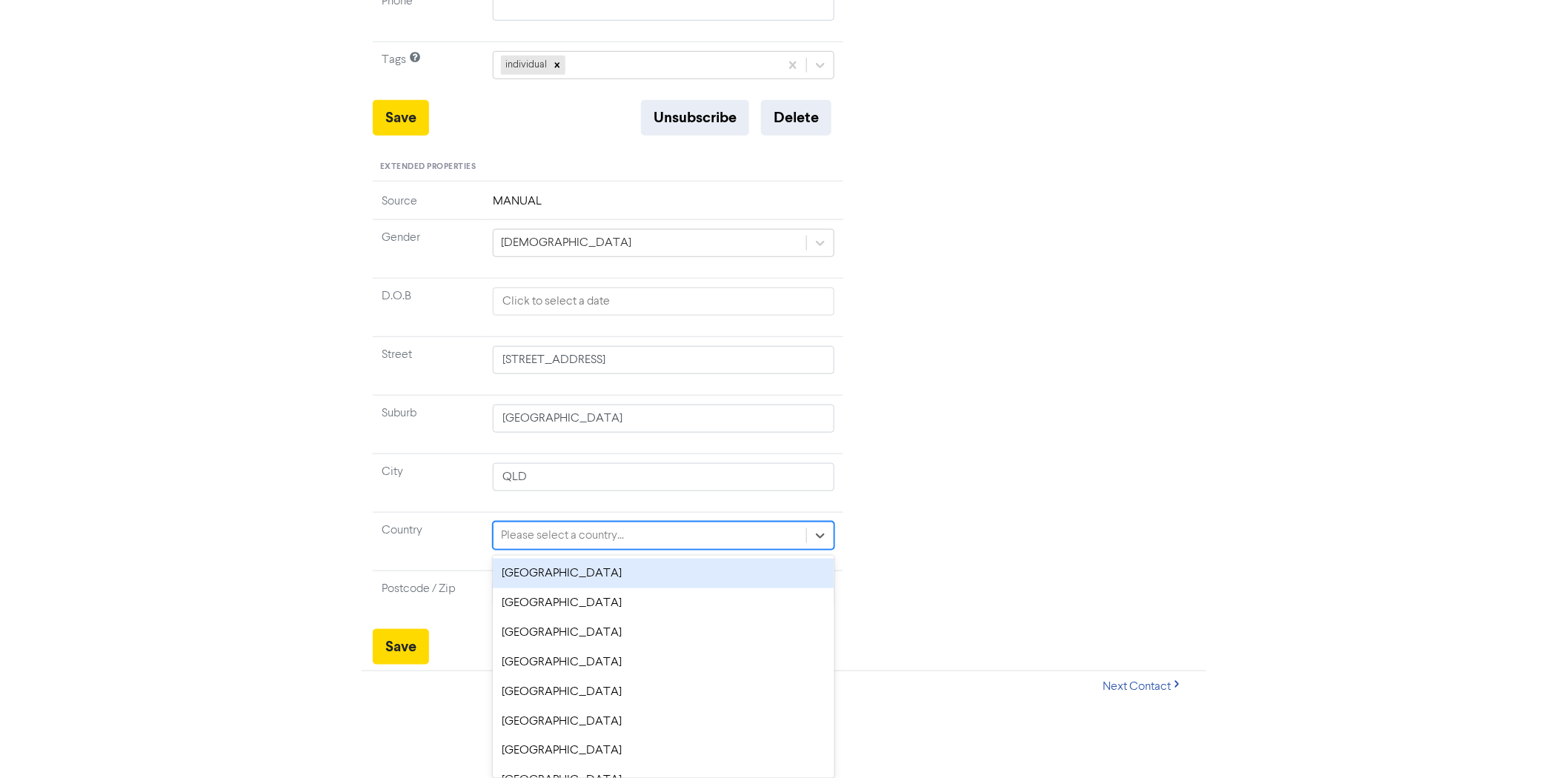
click at [567, 572] on div "[GEOGRAPHIC_DATA]" at bounding box center [663, 573] width 342 height 29
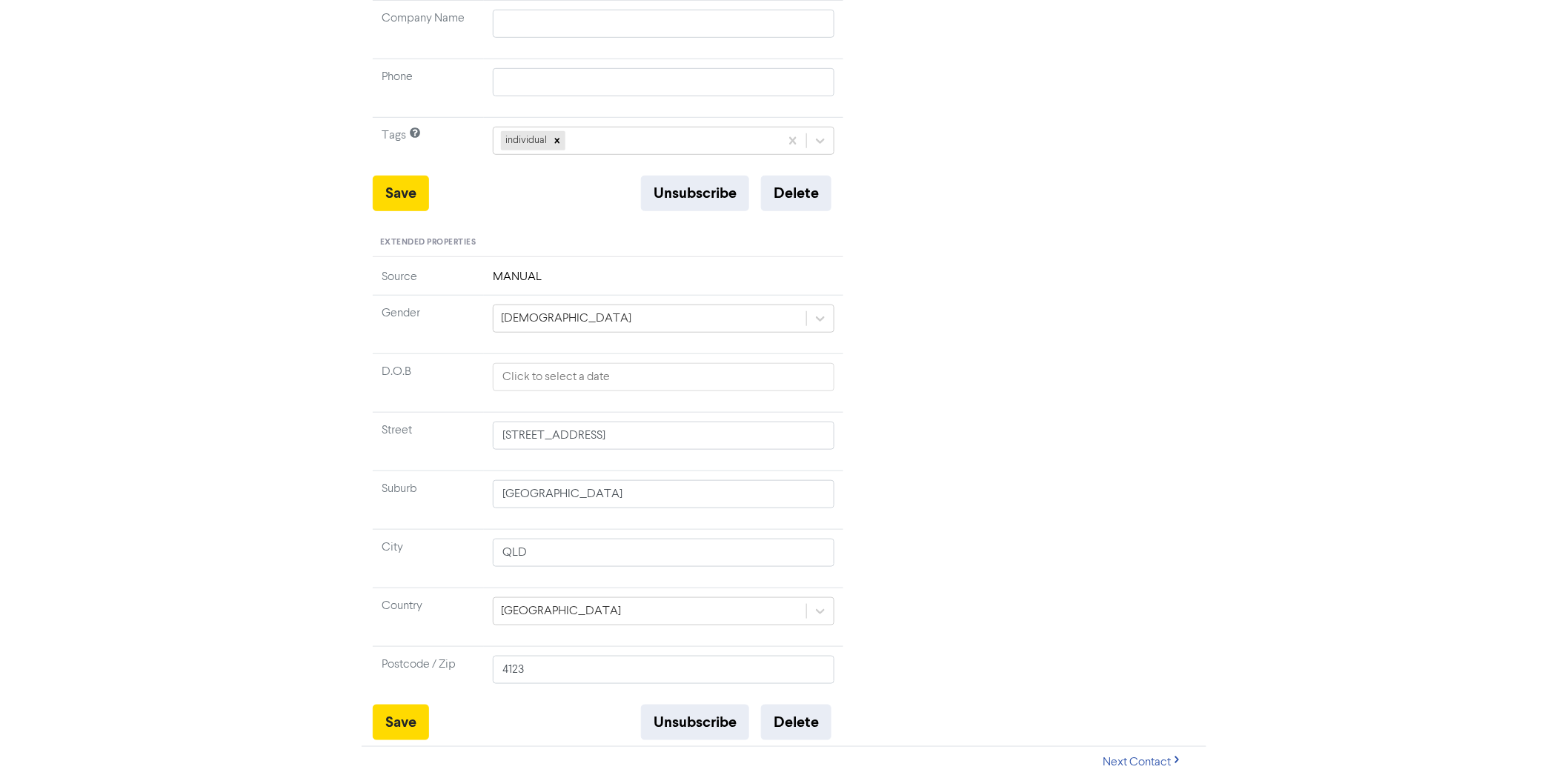
scroll to position [361, 0]
click at [1080, 546] on div "Recent Activity No recent activity for this contact" at bounding box center [1030, 278] width 352 height 923
click at [409, 727] on button "Save" at bounding box center [401, 722] width 56 height 36
click at [404, 195] on button "Save" at bounding box center [401, 193] width 56 height 36
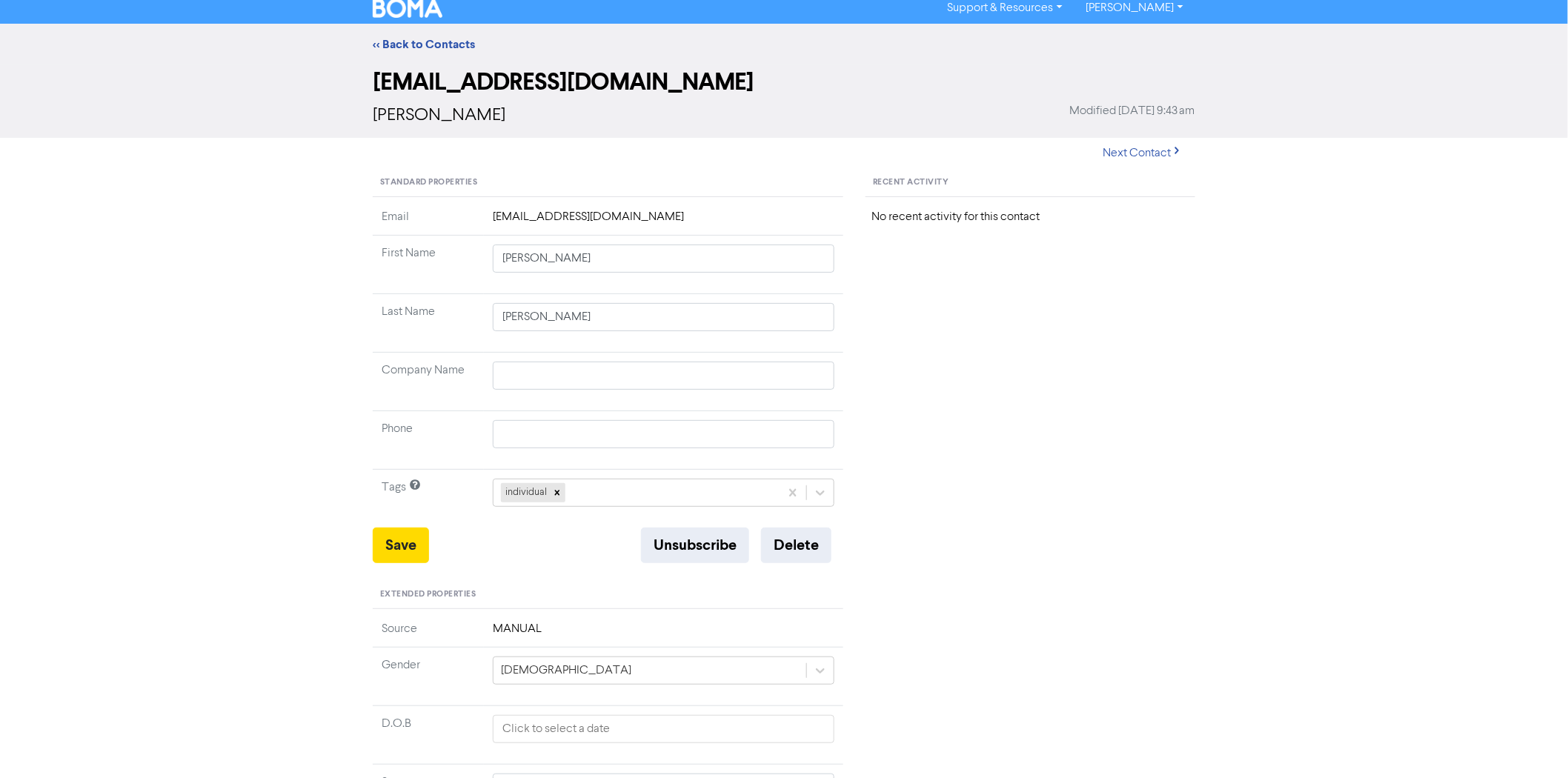
scroll to position [0, 0]
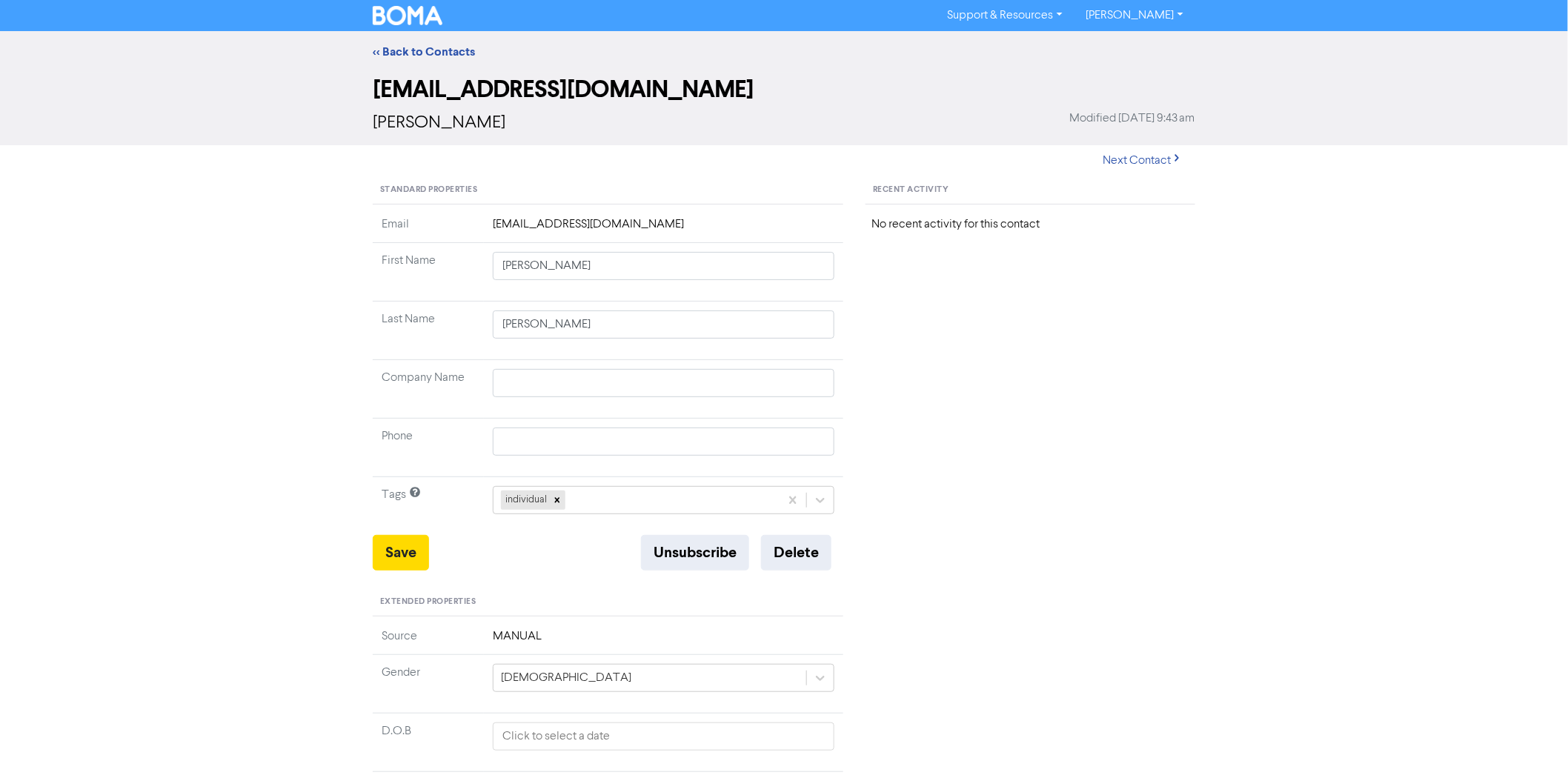
click at [1012, 354] on div "Recent Activity No recent activity for this contact" at bounding box center [1030, 637] width 352 height 923
click at [449, 50] on link "<< Back to Contacts" at bounding box center [424, 52] width 102 height 15
